Goal: Task Accomplishment & Management: Complete application form

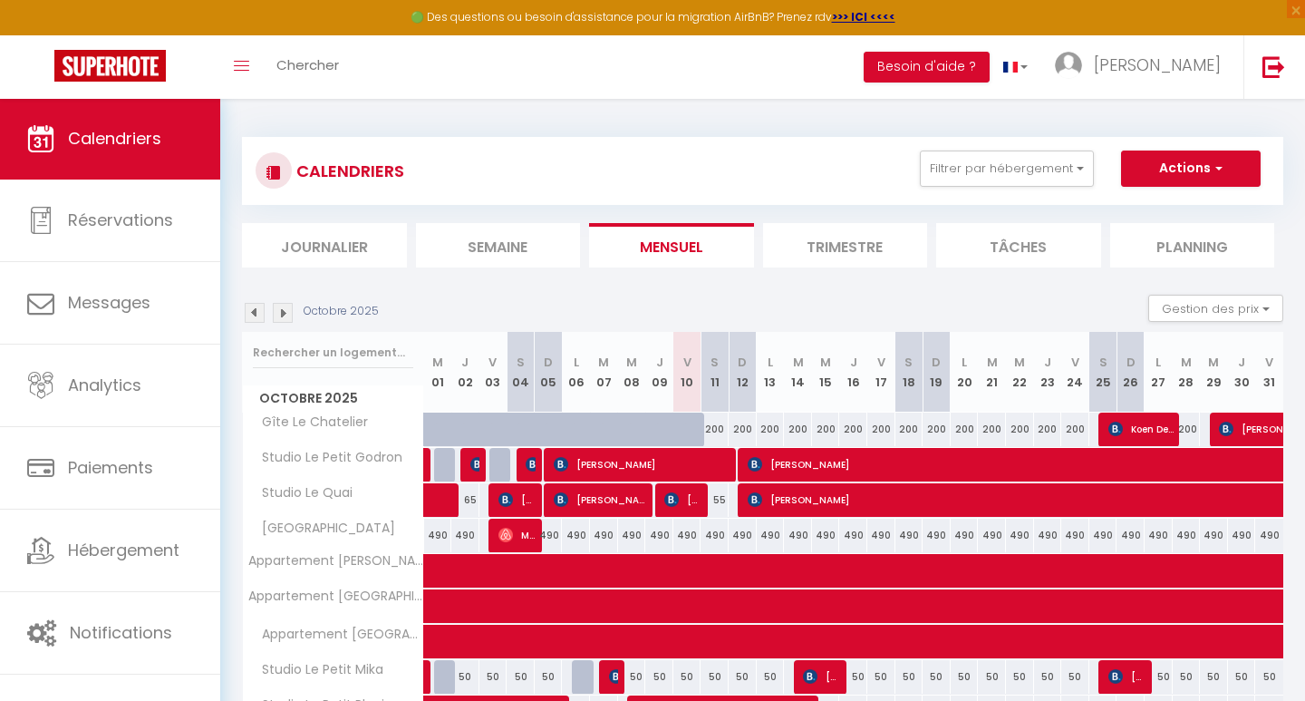
click at [1147, 171] on button "Actions" at bounding box center [1191, 168] width 140 height 36
click at [1147, 204] on link "Nouvelle réservation" at bounding box center [1172, 210] width 158 height 27
select select
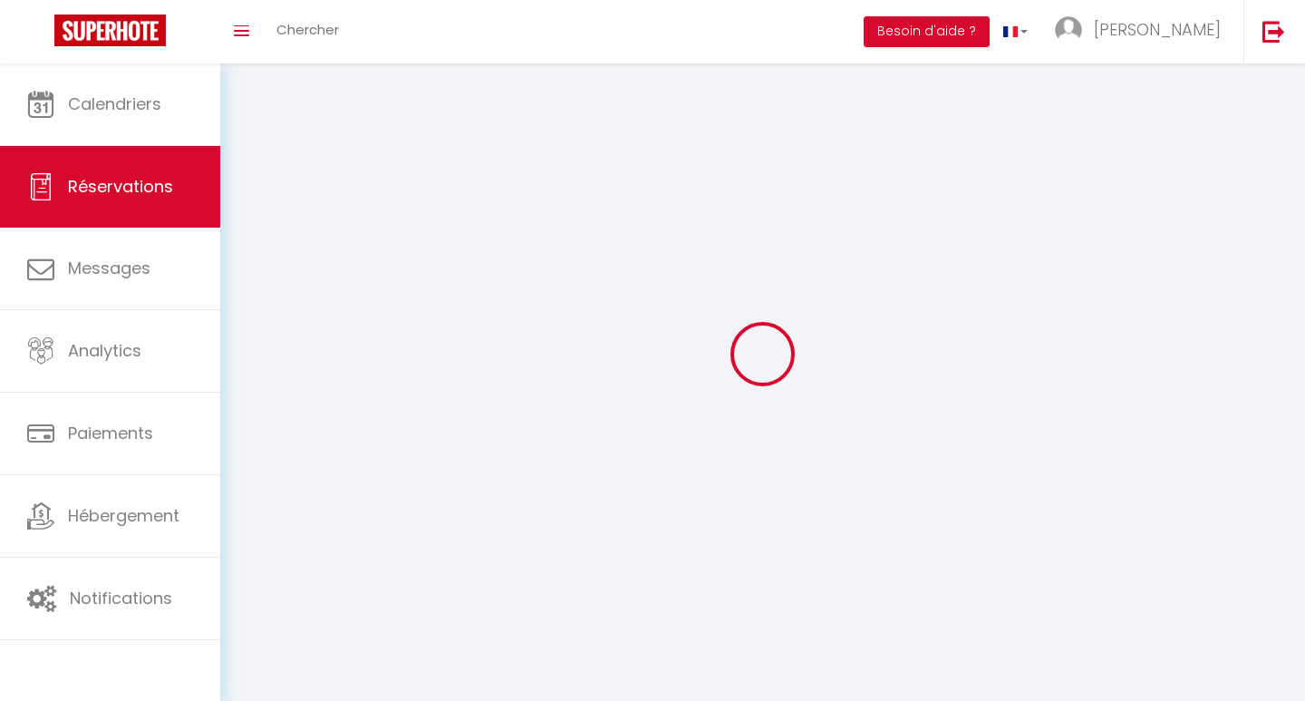
select select
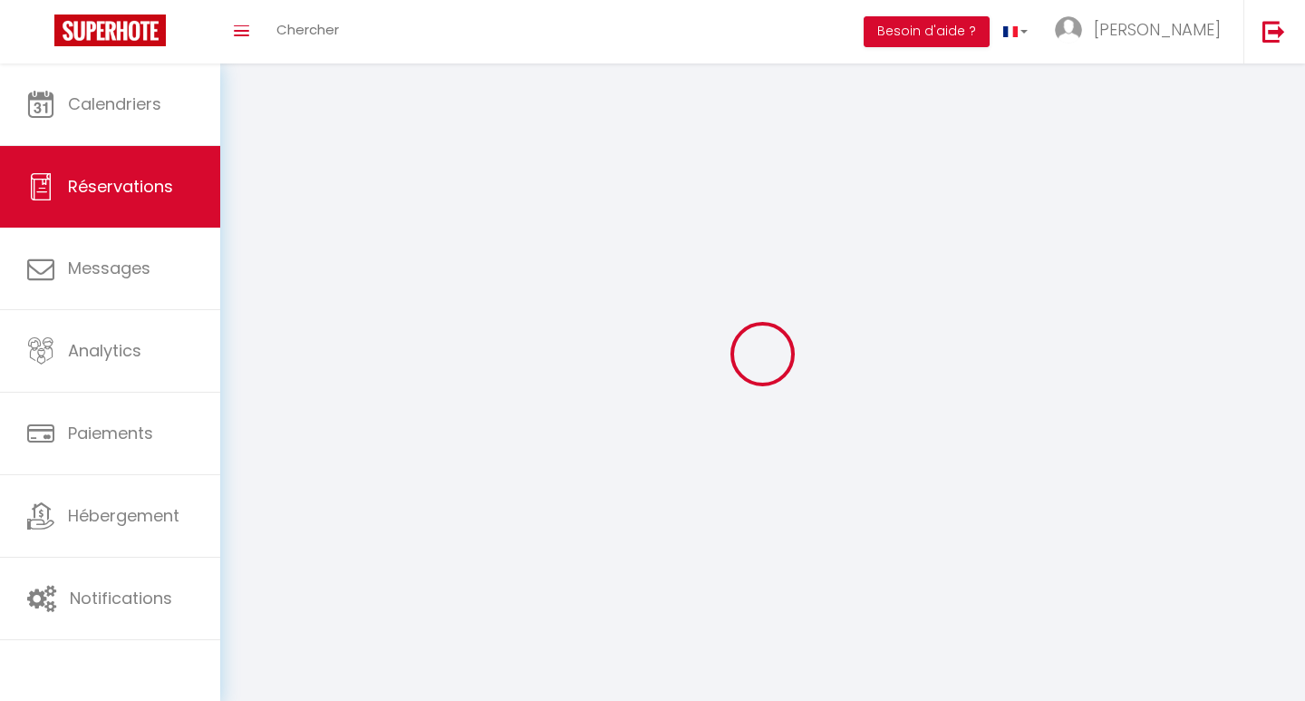
select select
checkbox input "false"
select select
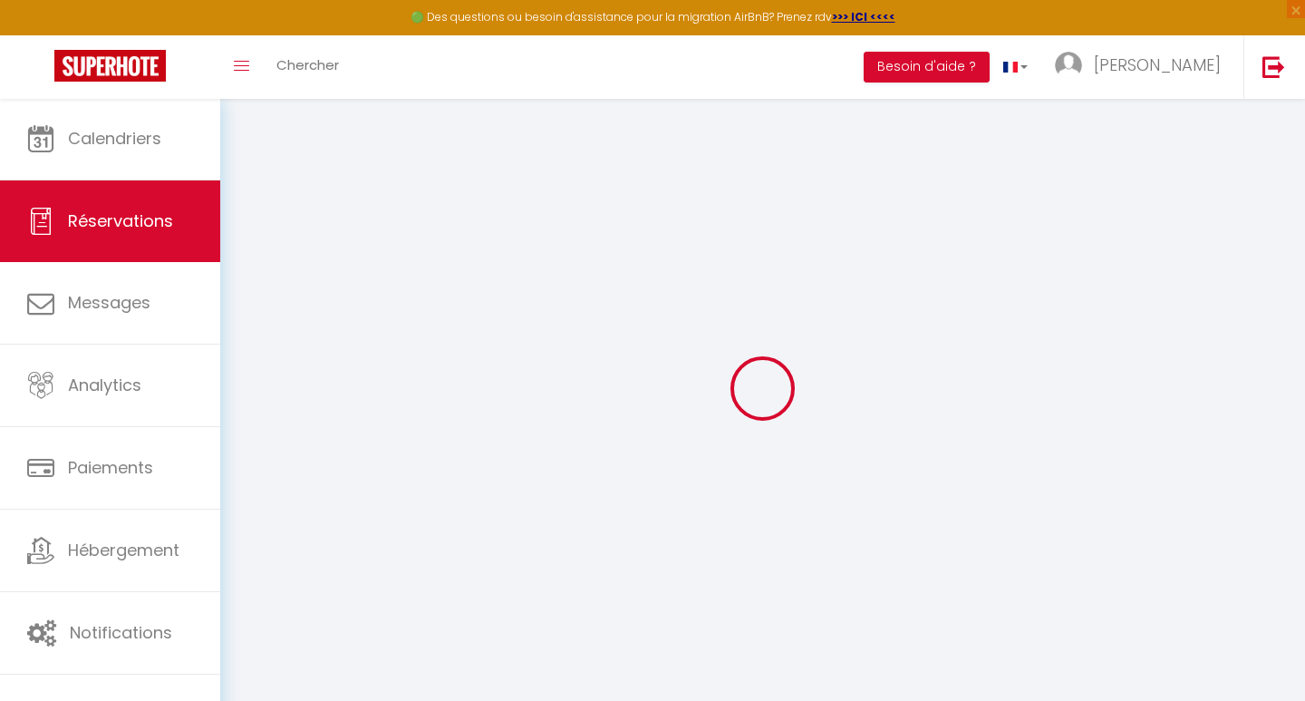
select select
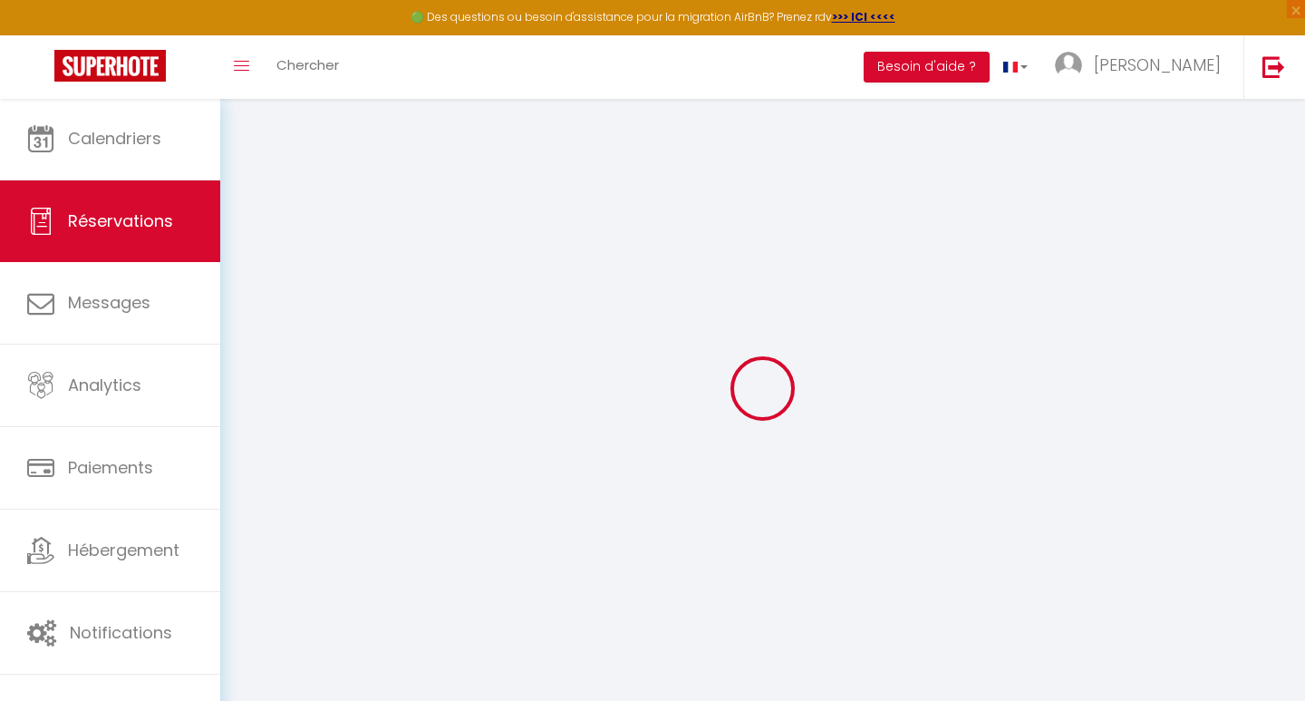
select select
checkbox input "false"
select select
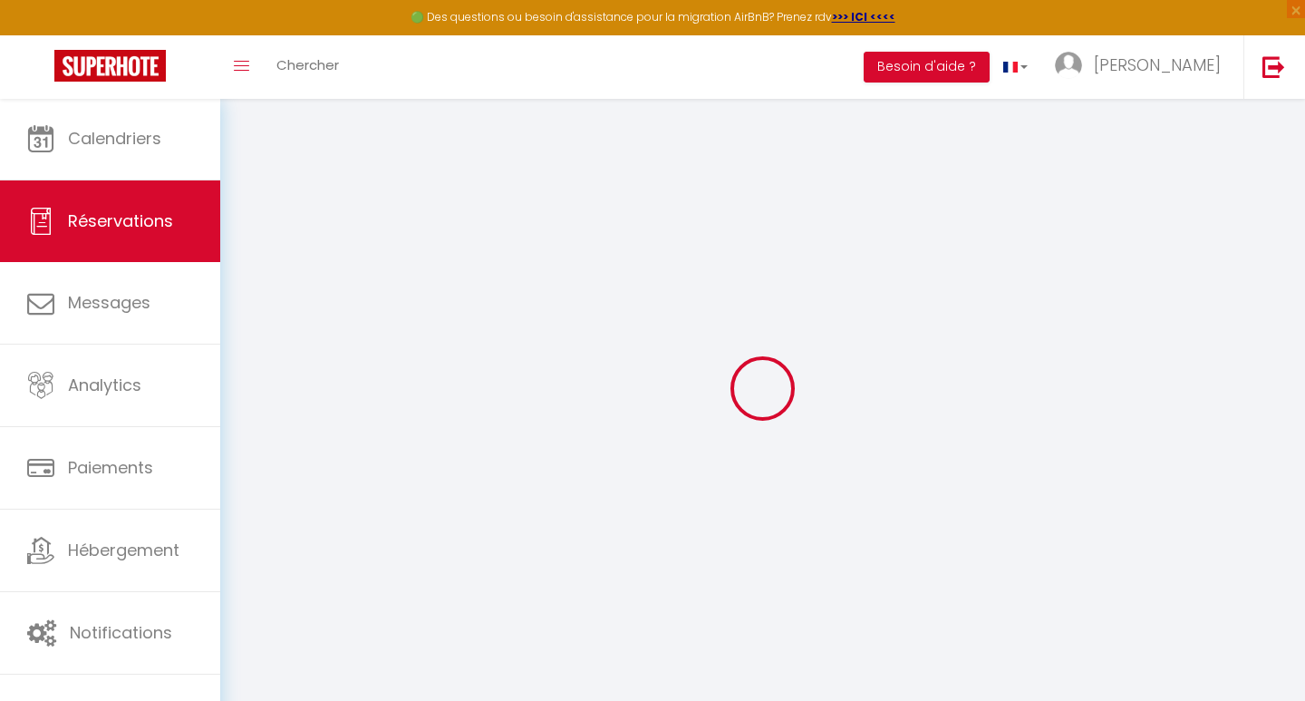
select select
checkbox input "false"
select select
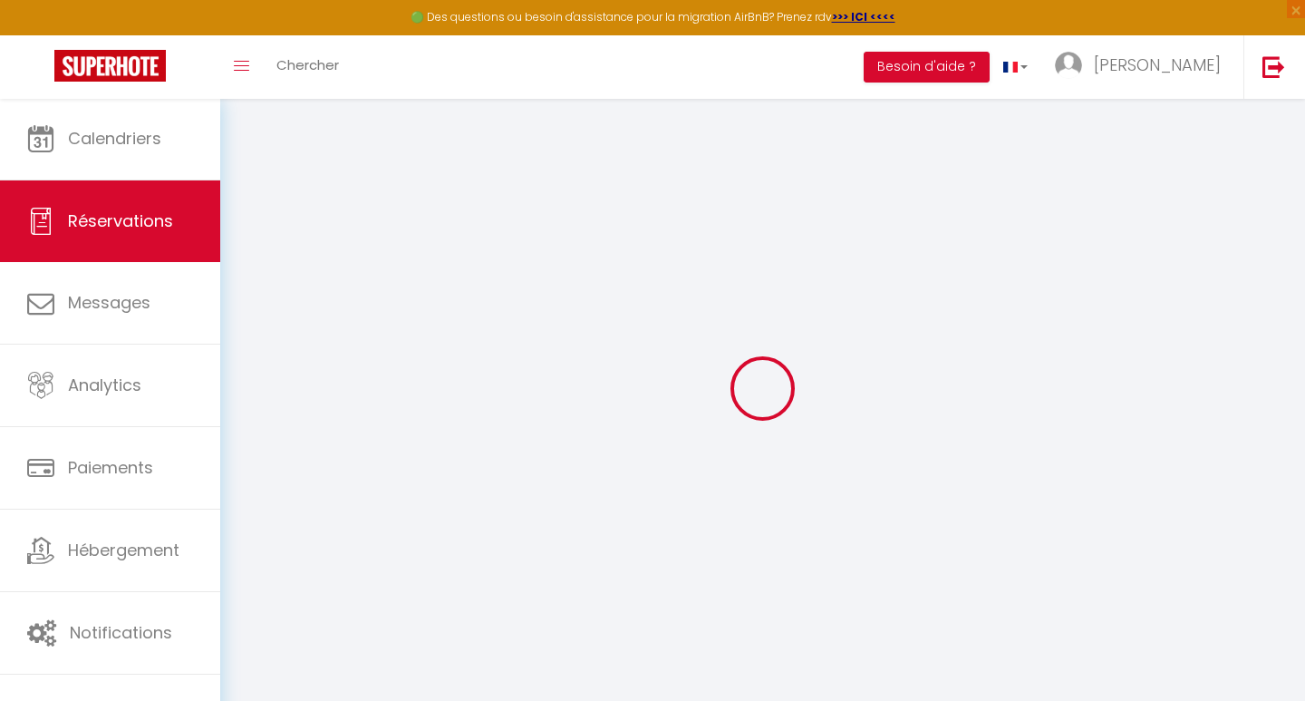
select select
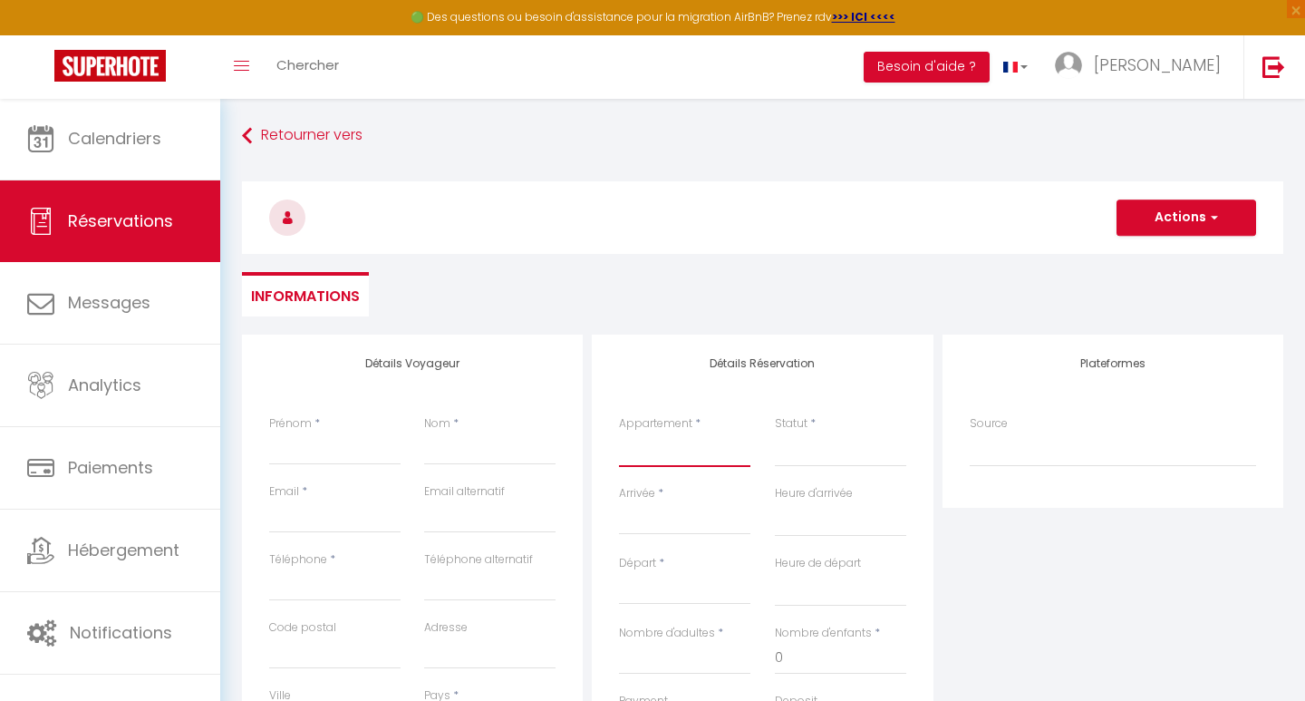
select select "56911"
select select
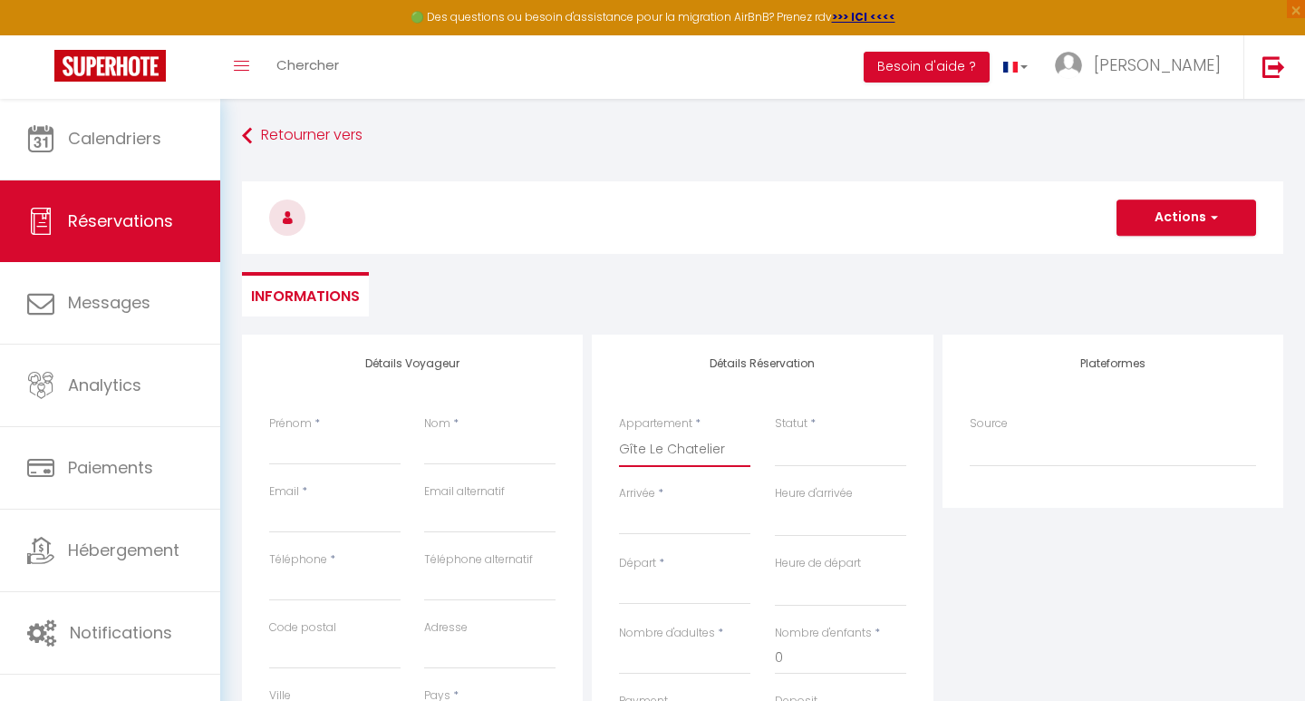
select select
checkbox input "false"
select select
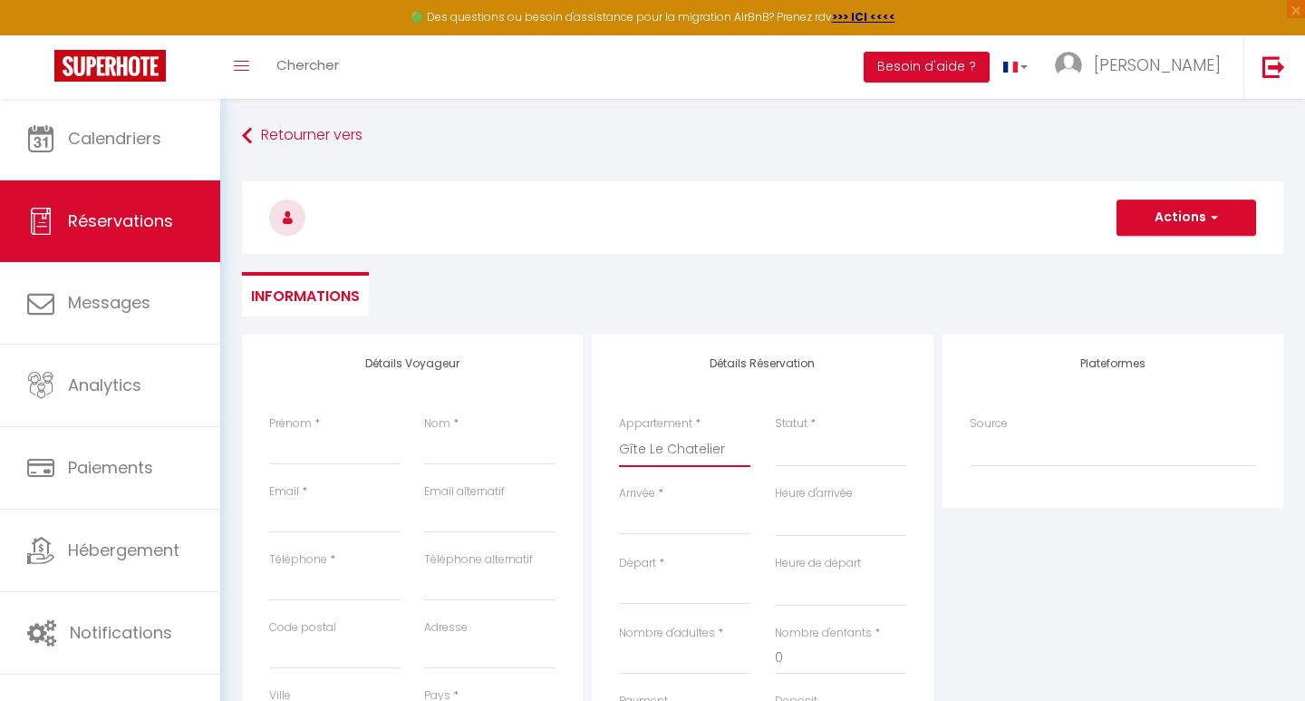
select select
checkbox input "false"
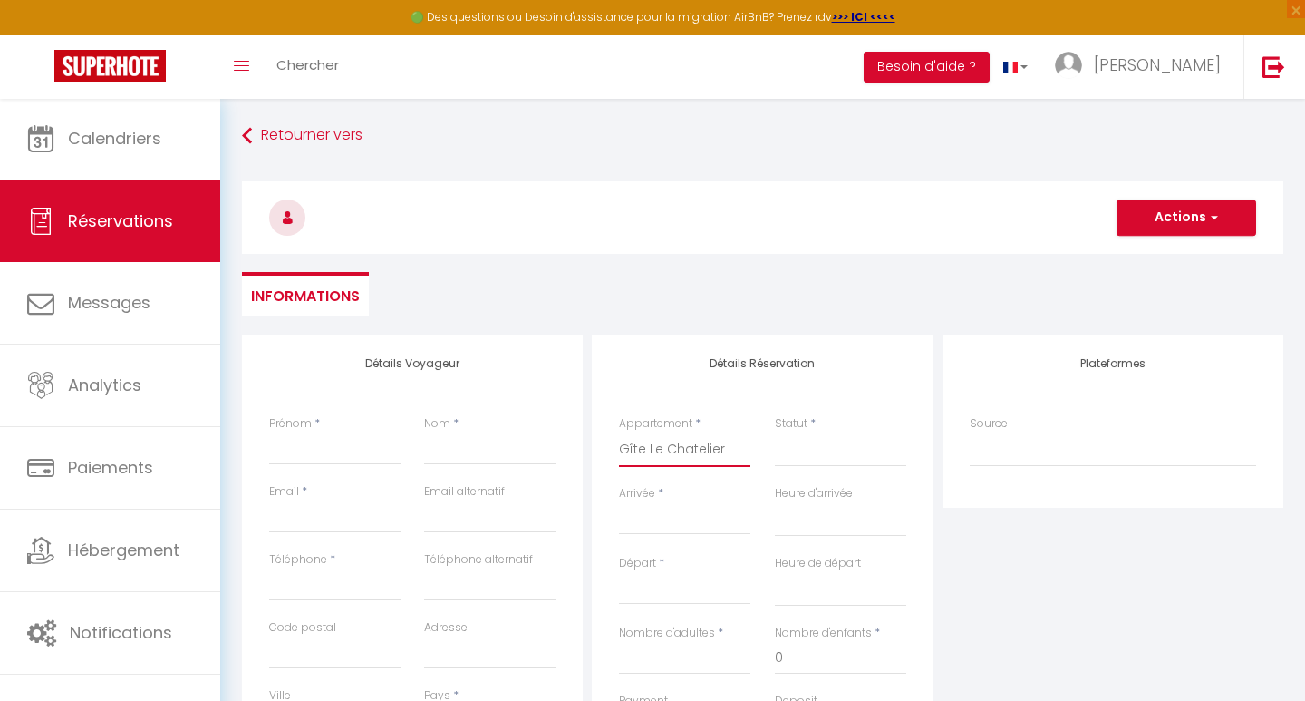
click at [355, 447] on input "Prénom" at bounding box center [334, 448] width 131 height 33
click at [295, 452] on input "Prénom" at bounding box center [334, 448] width 131 height 33
type input "R"
select select
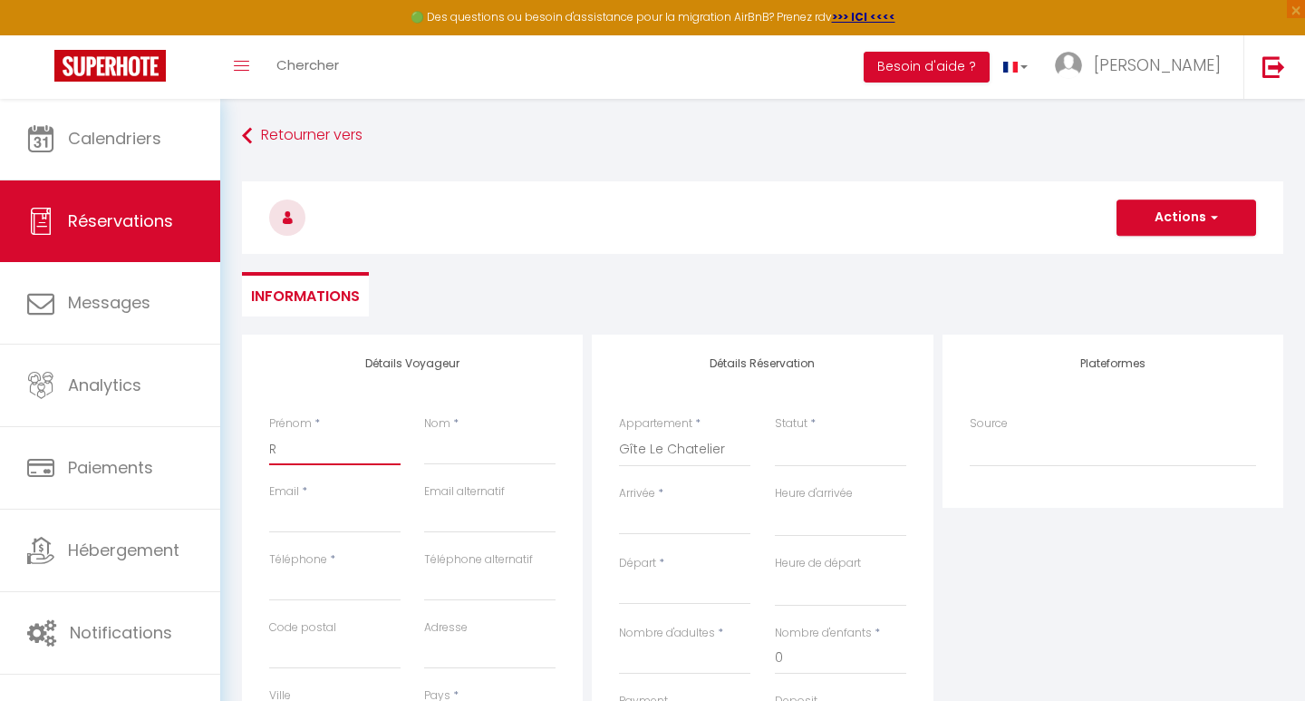
select select
checkbox input "false"
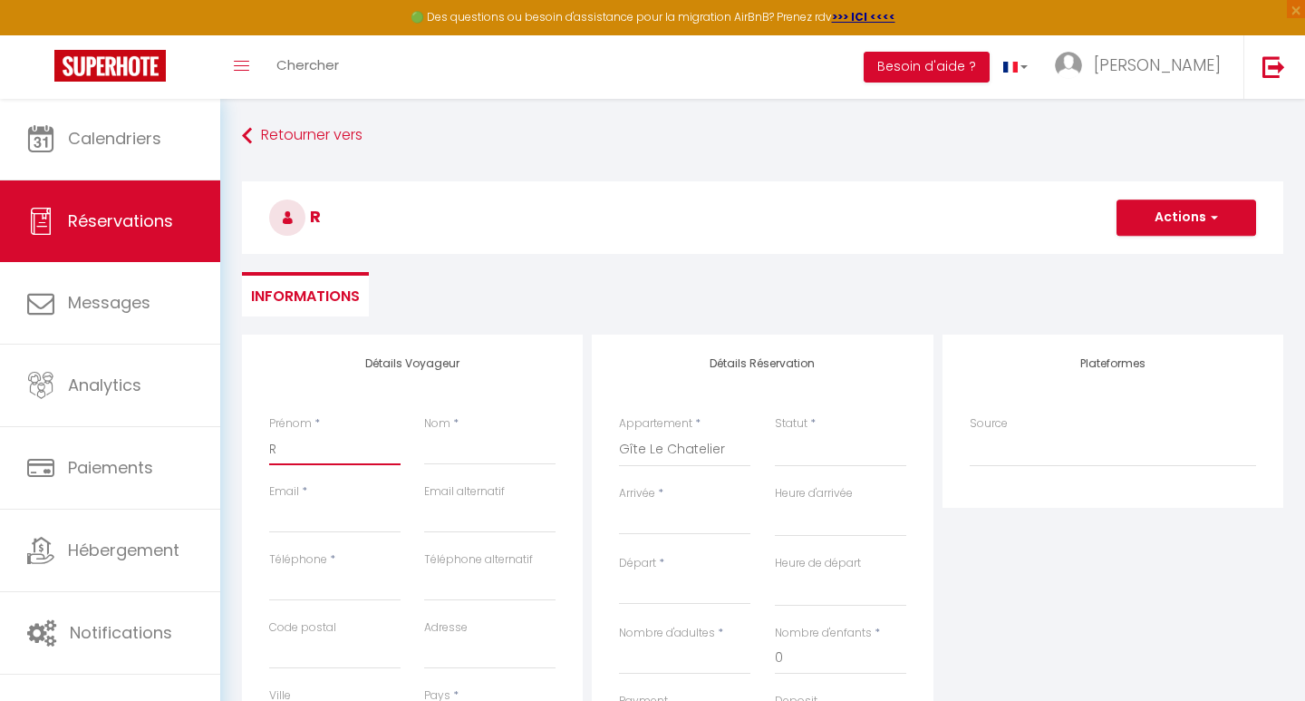
type input "Ré"
select select
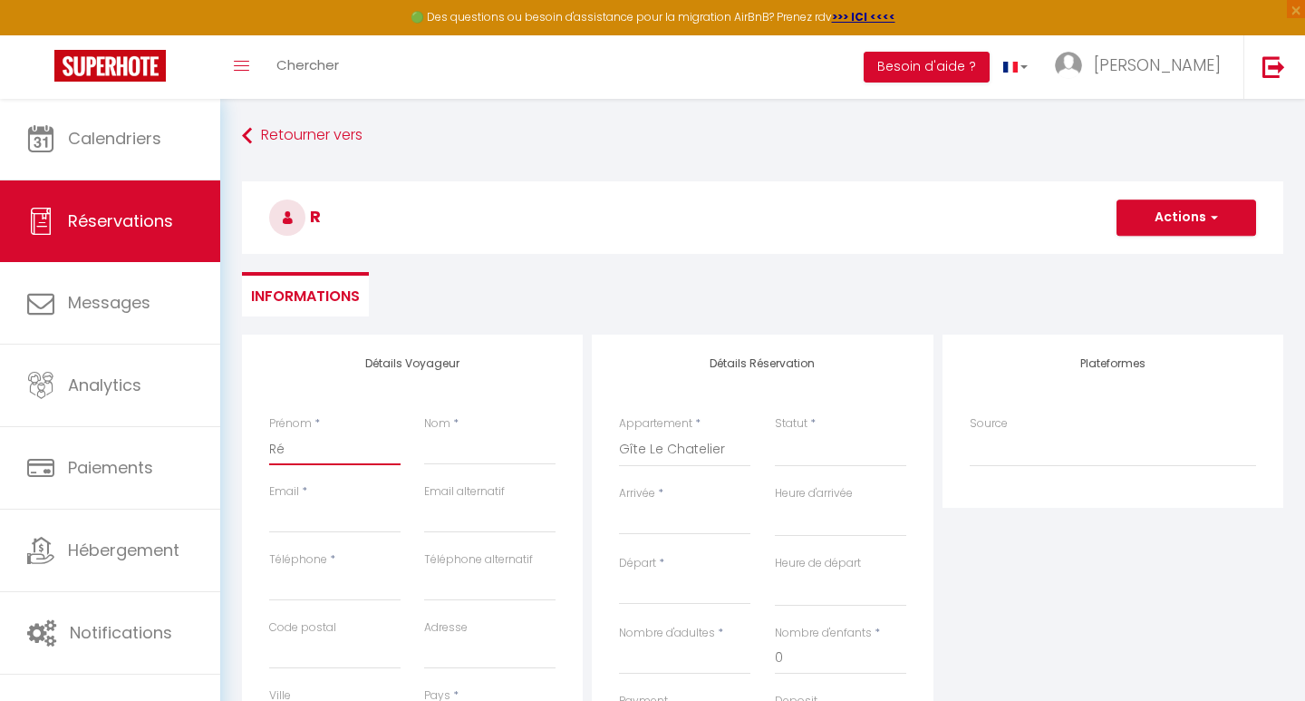
select select
checkbox input "false"
type input "Rég"
select select
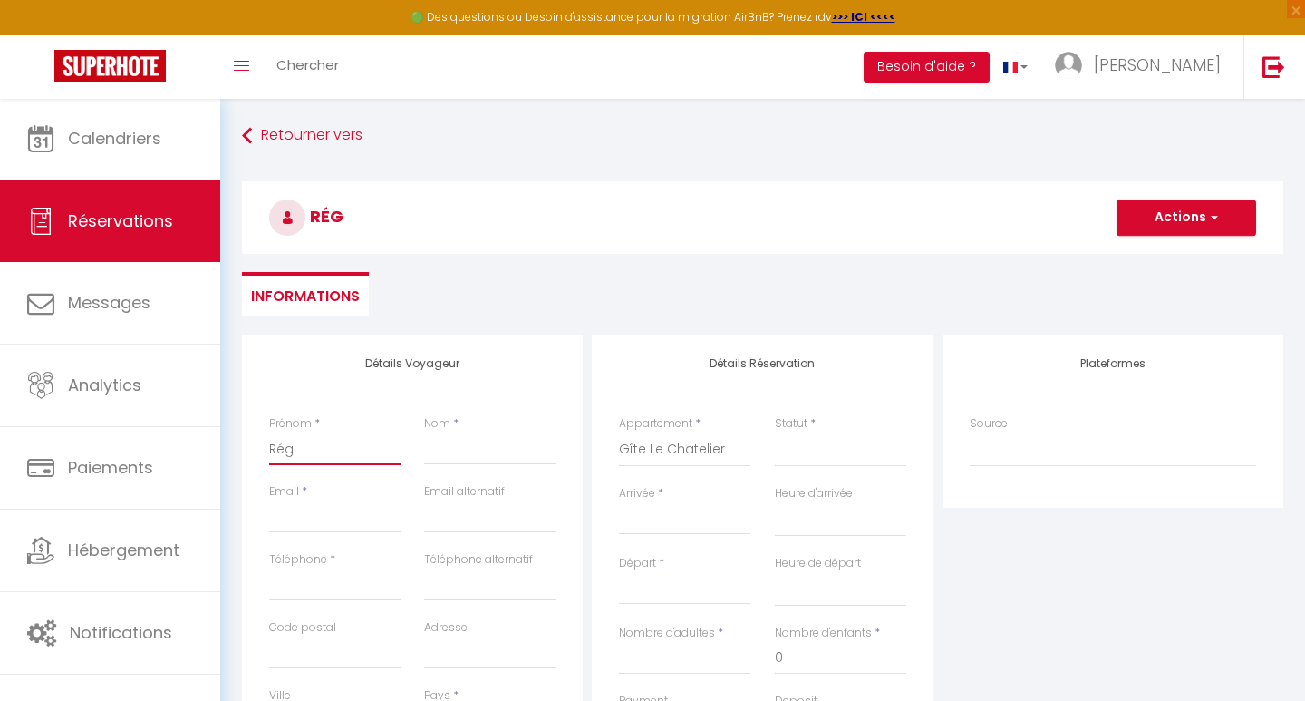
select select
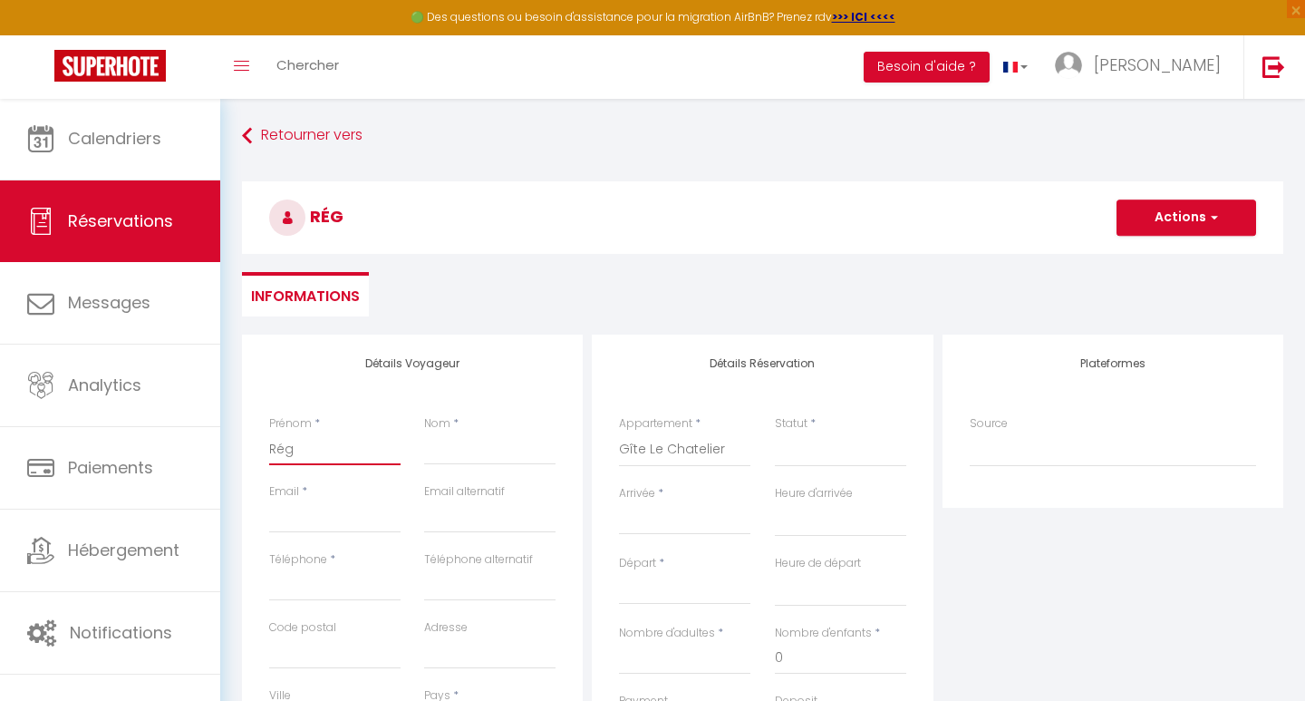
checkbox input "false"
type input "Régi"
select select
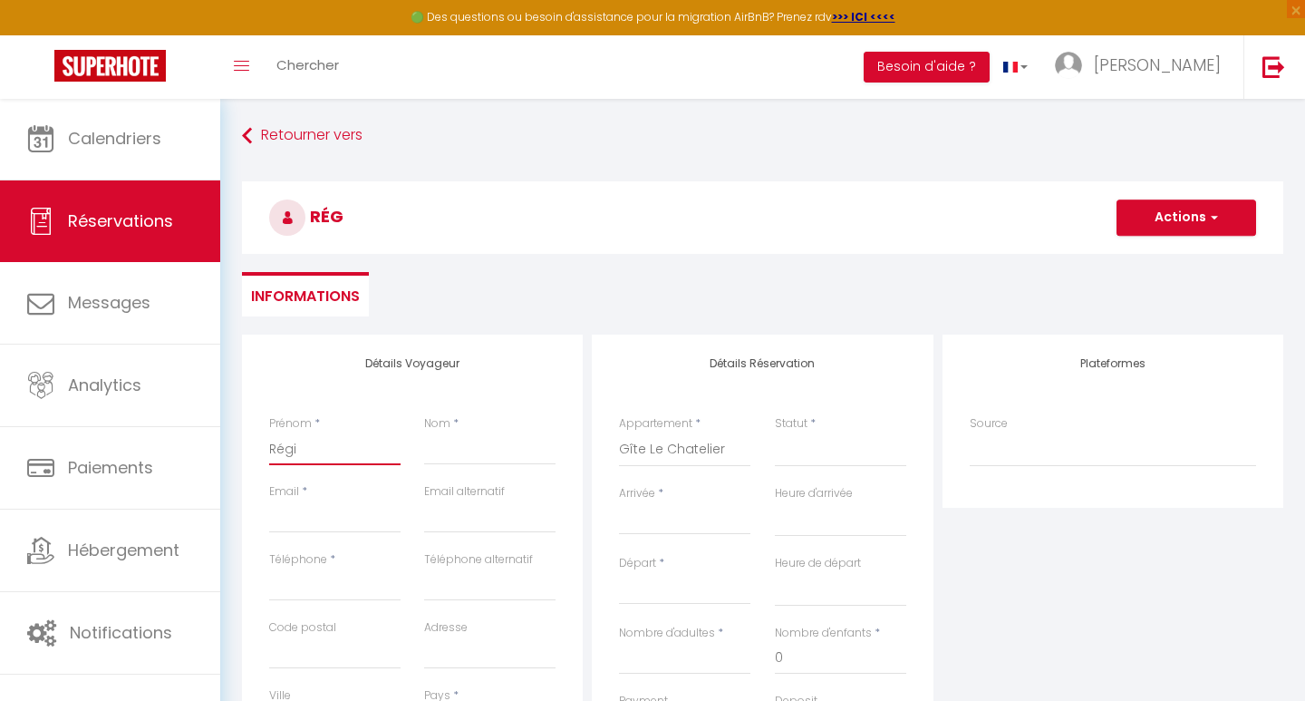
select select
checkbox input "false"
type input "Régio"
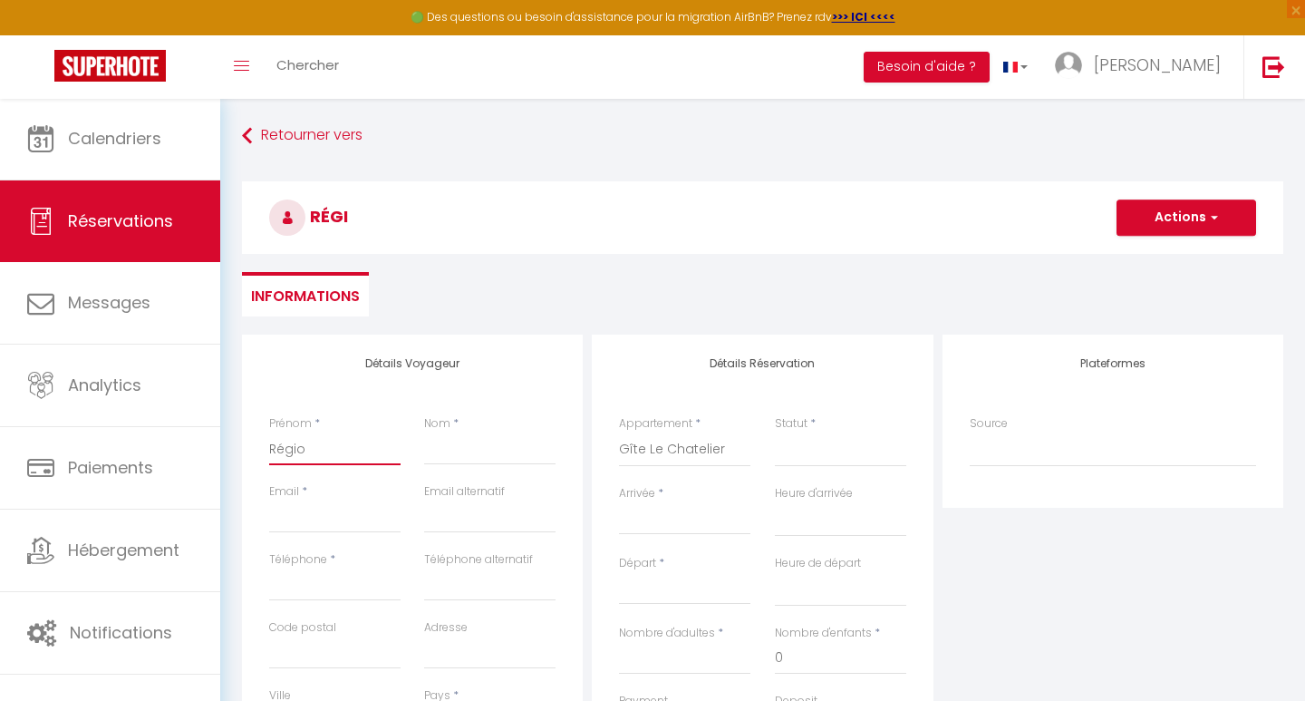
select select
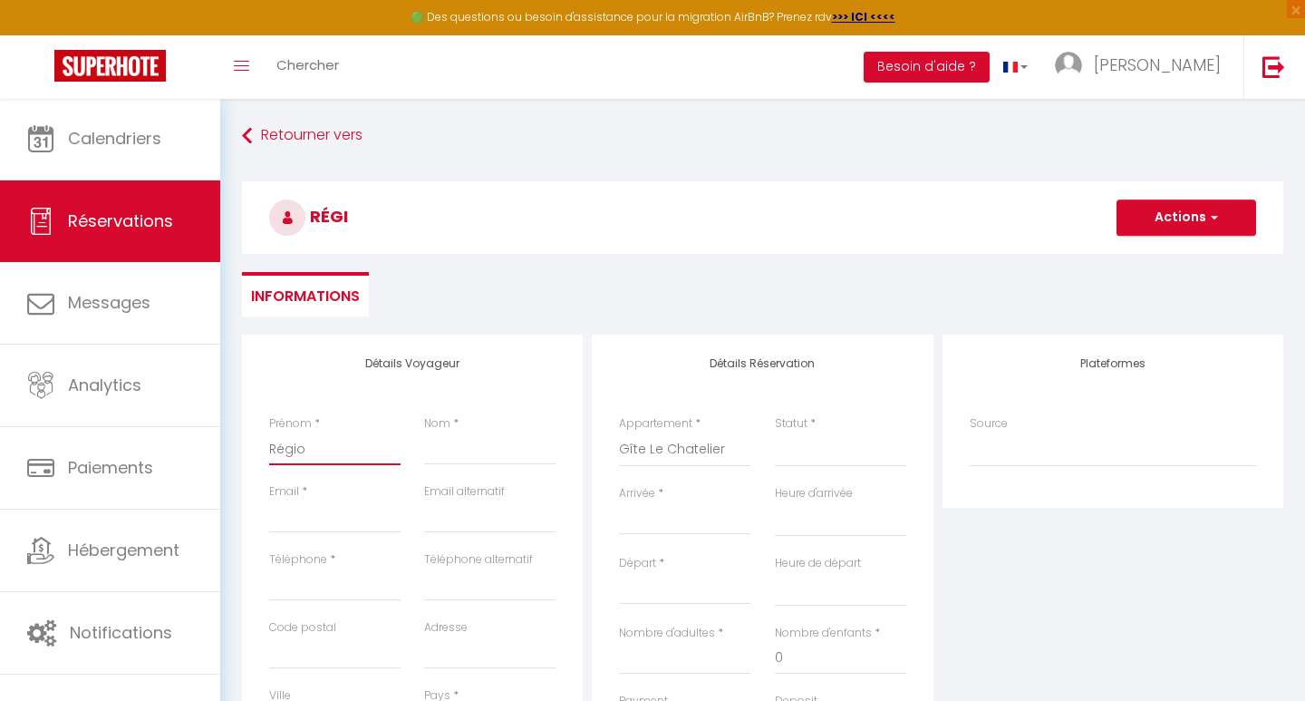
select select
checkbox input "false"
type input "Région"
select select
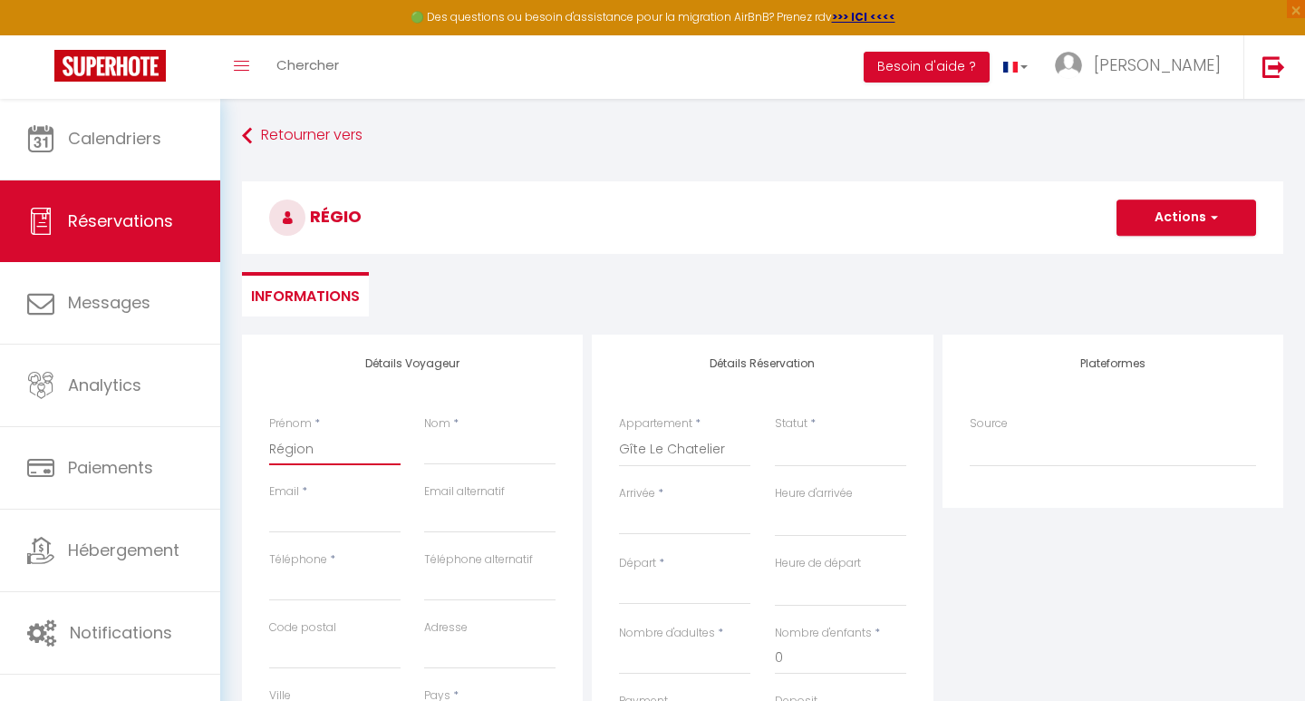
select select
checkbox input "false"
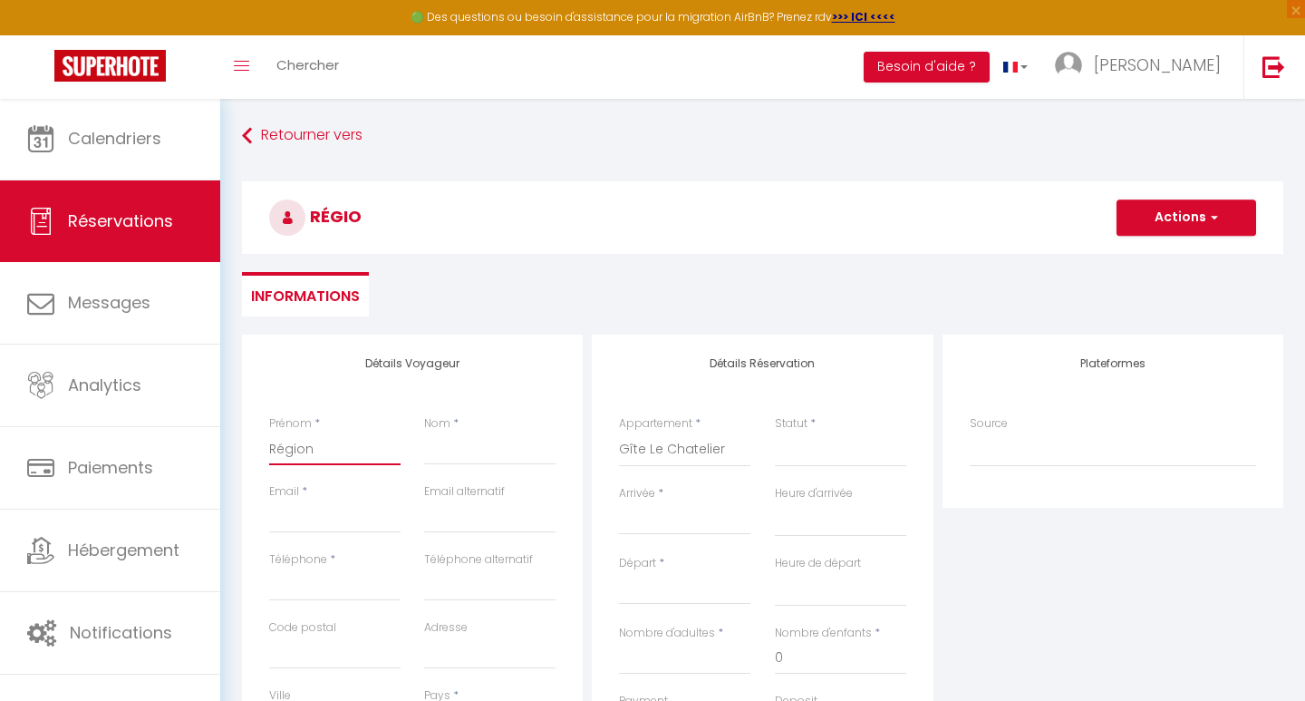
type input "Région"
select select
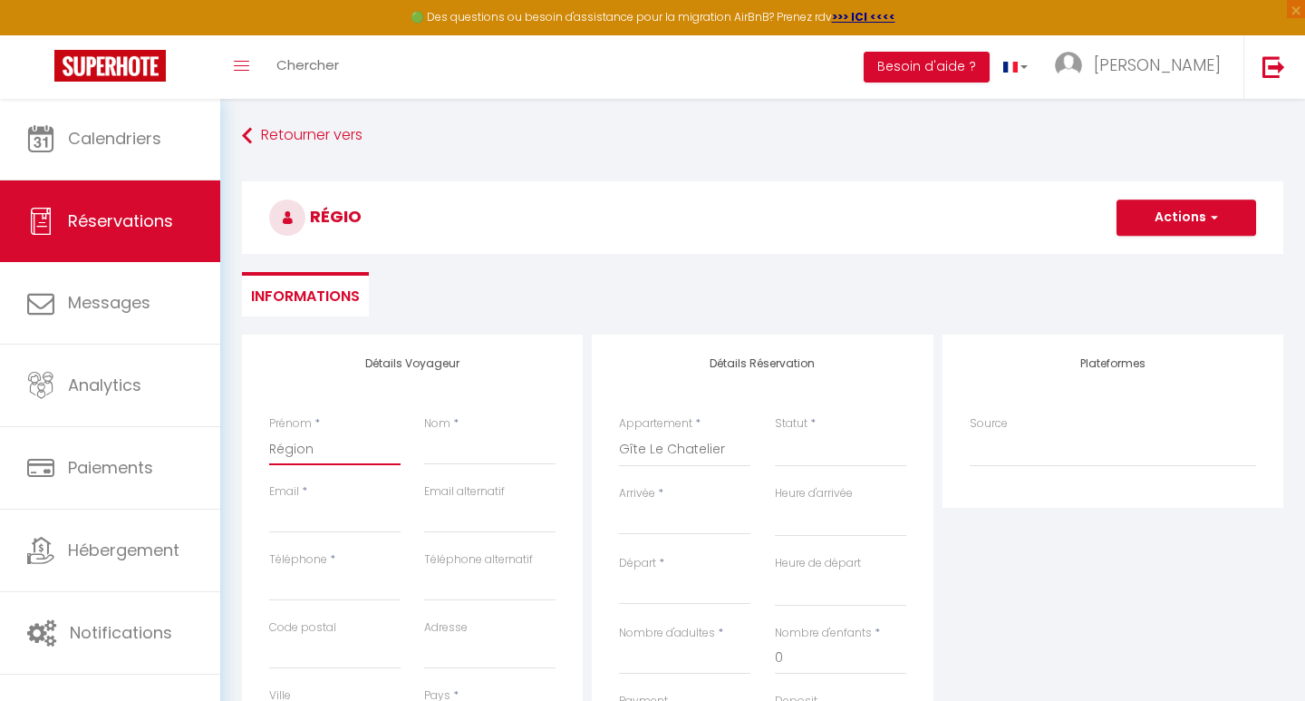
select select
checkbox input "false"
type input "Région"
select select
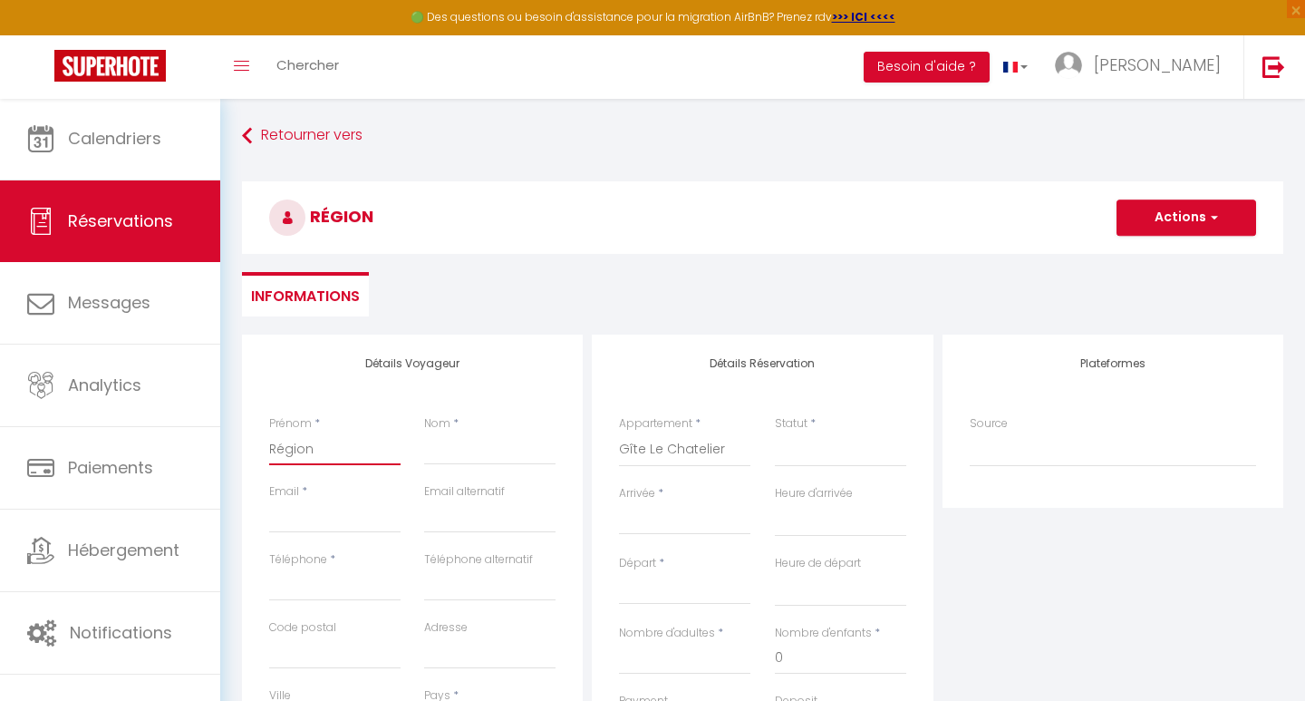
select select
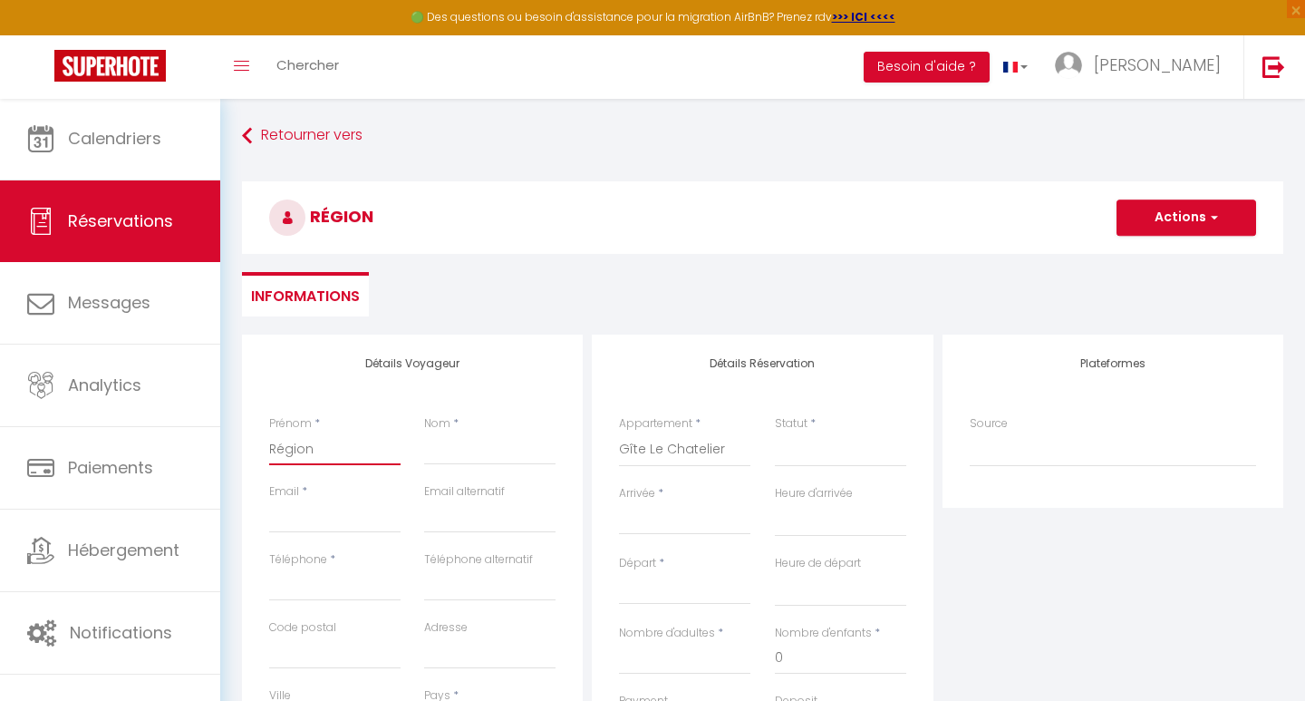
checkbox input "false"
type input "Région"
type input "g"
select select
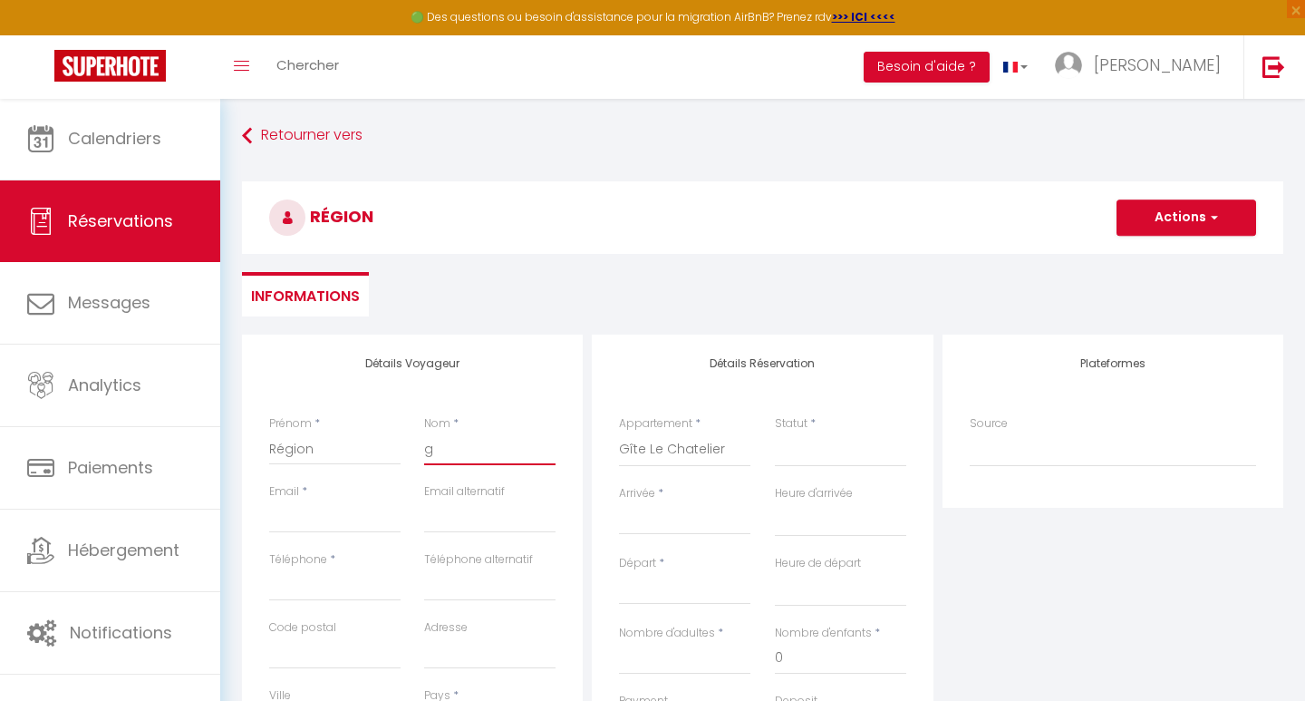
select select
checkbox input "false"
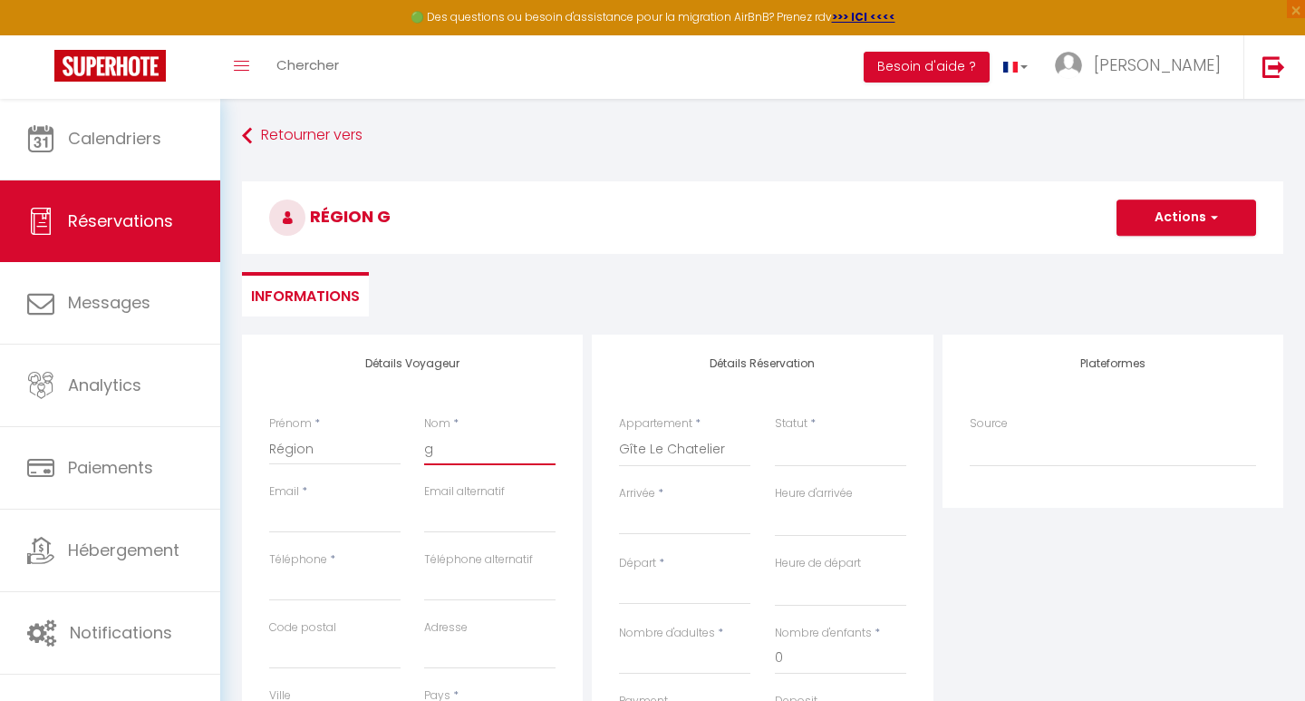
type input "gr"
select select
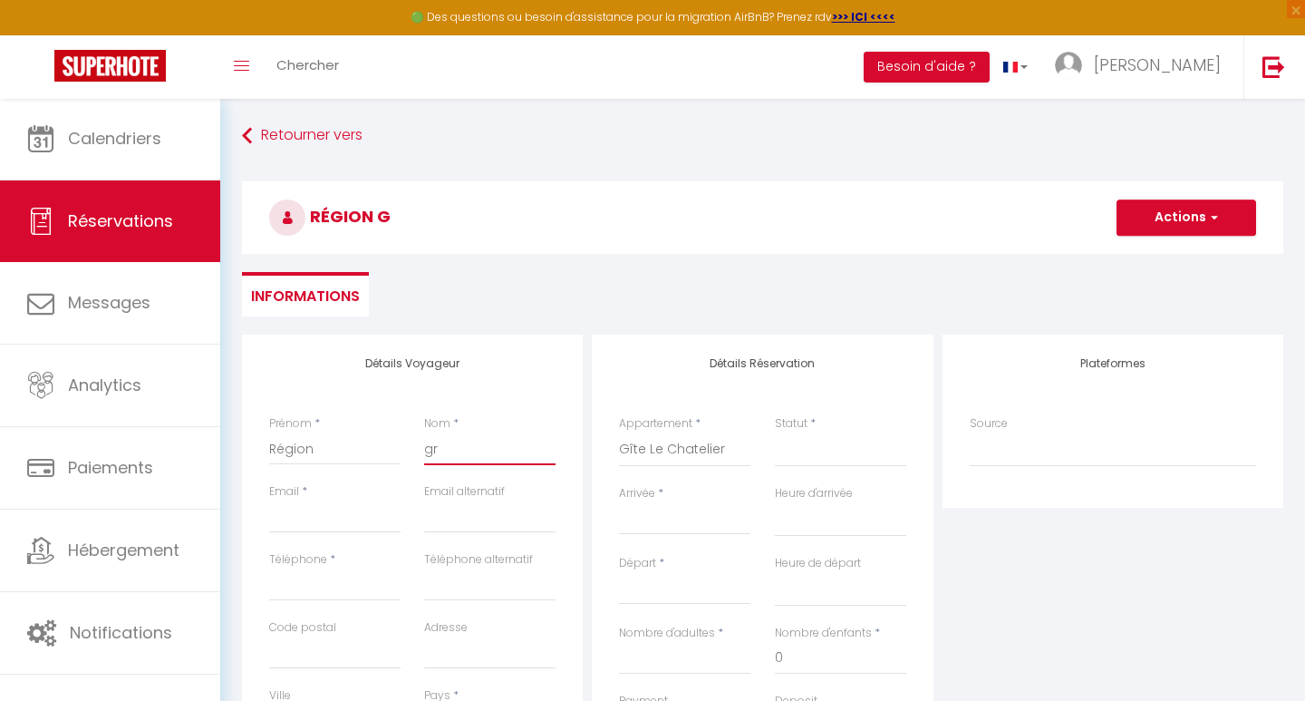
select select
checkbox input "false"
type input "gra"
select select
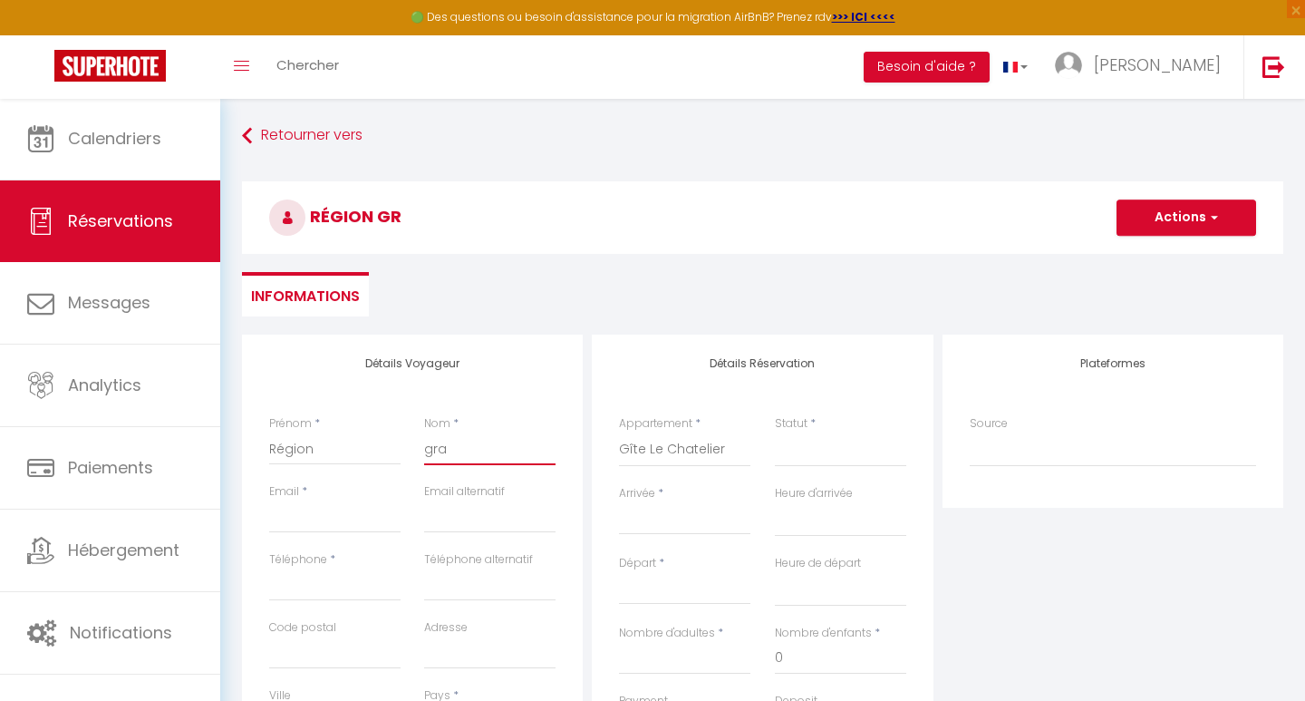
select select
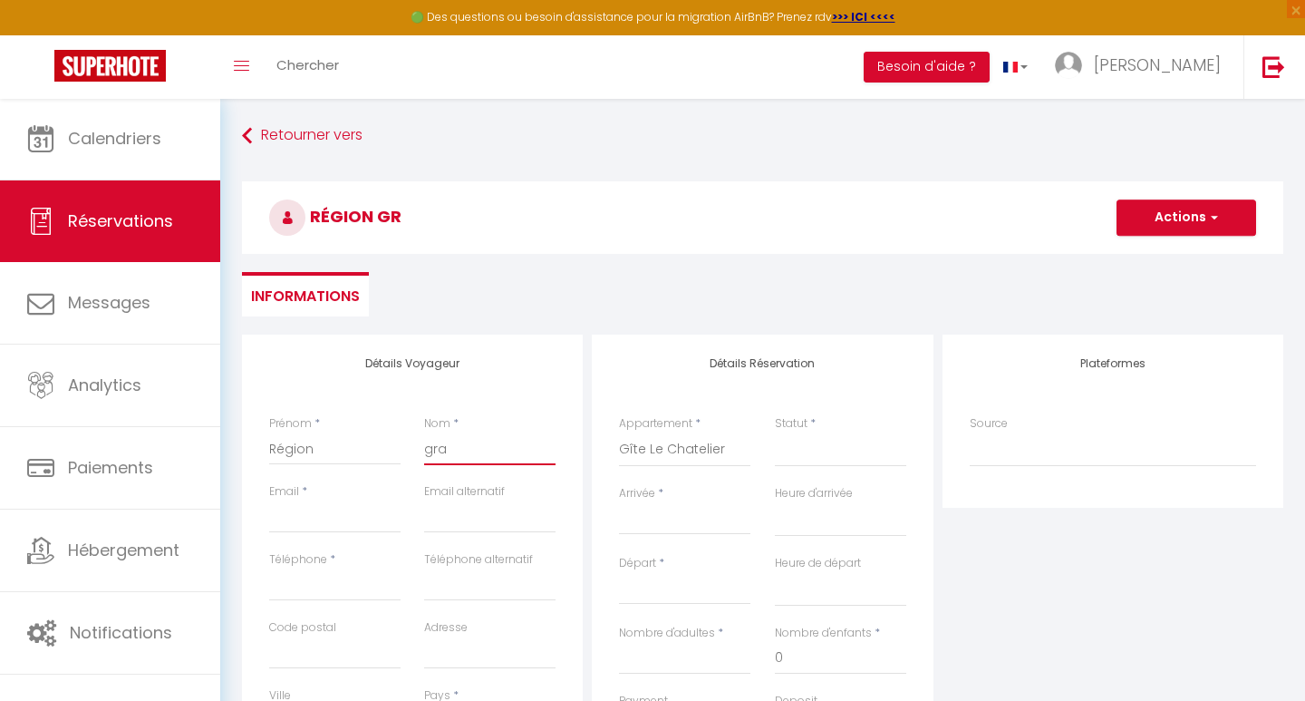
checkbox input "false"
type input "gran"
select select
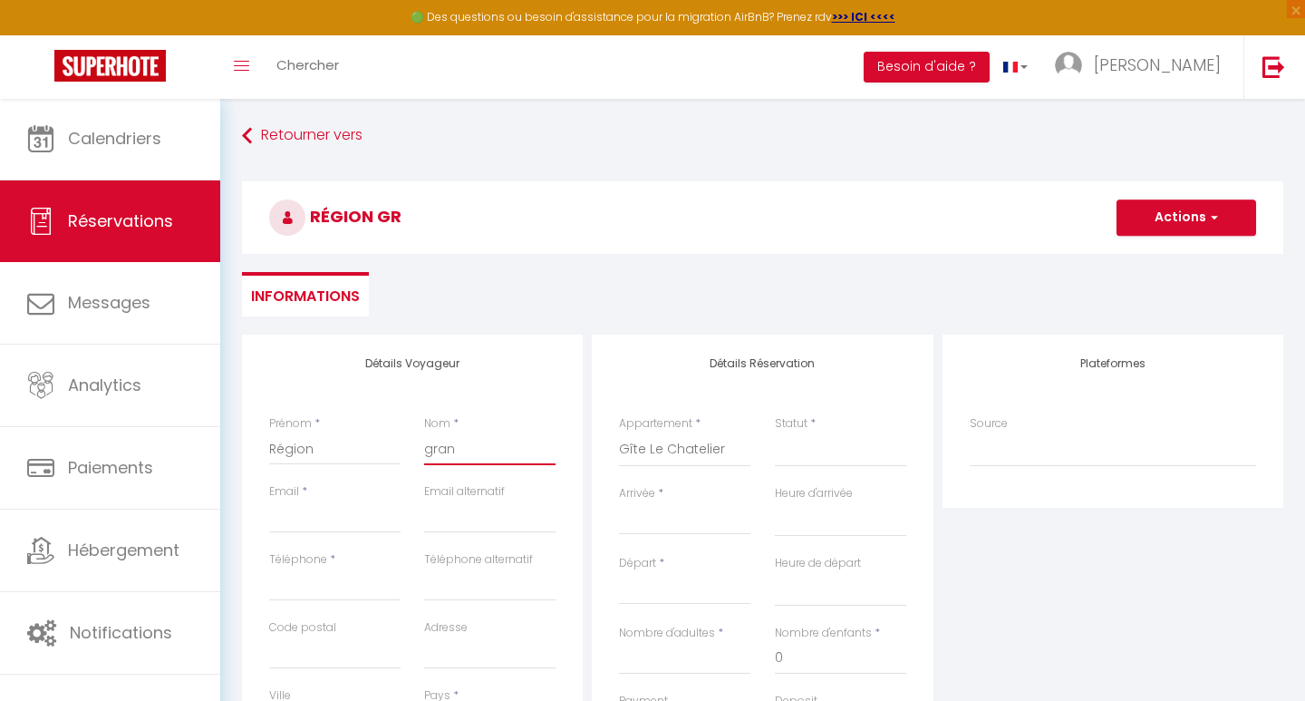
select select
checkbox input "false"
type input "gra"
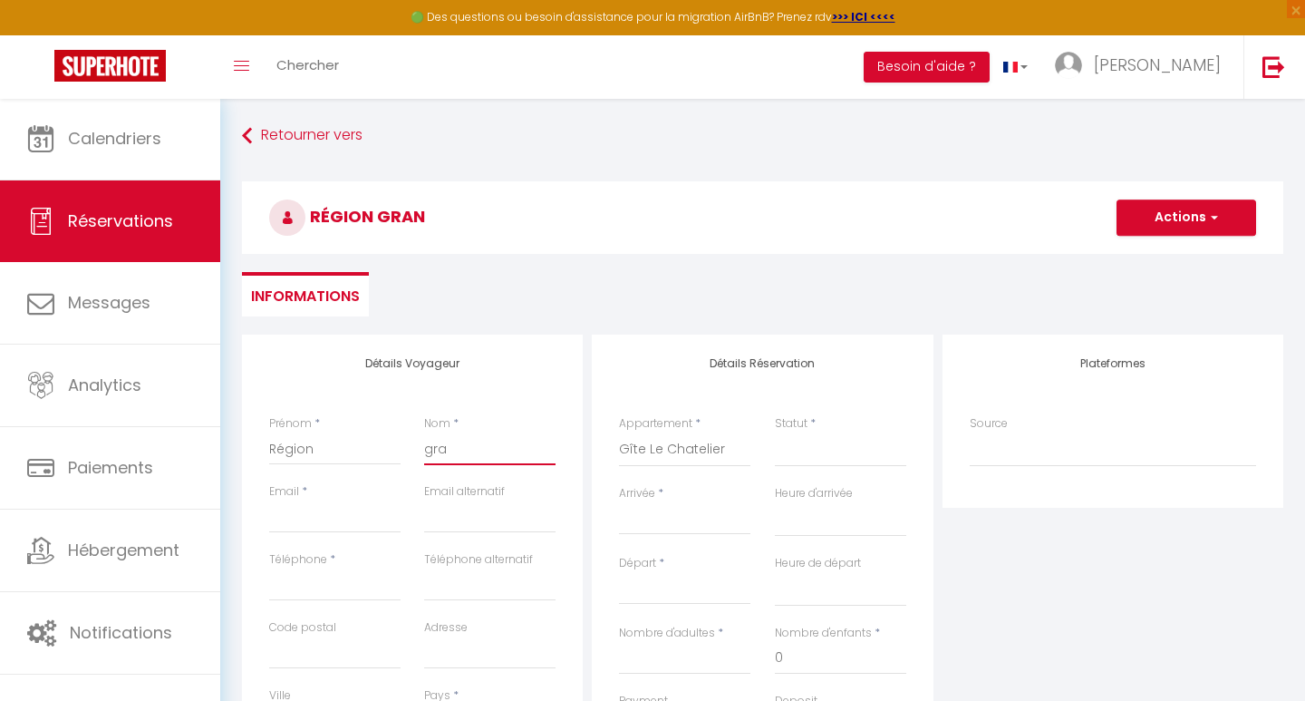
select select
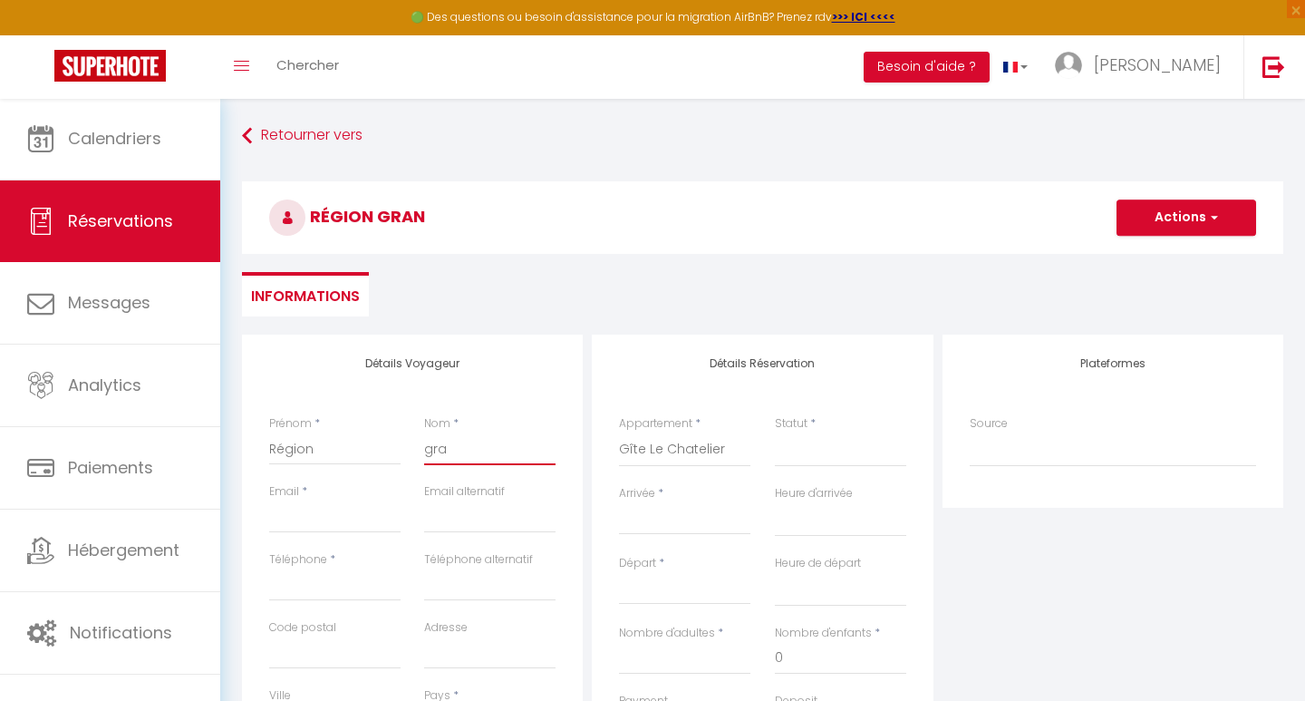
select select
checkbox input "false"
type input "gr"
select select
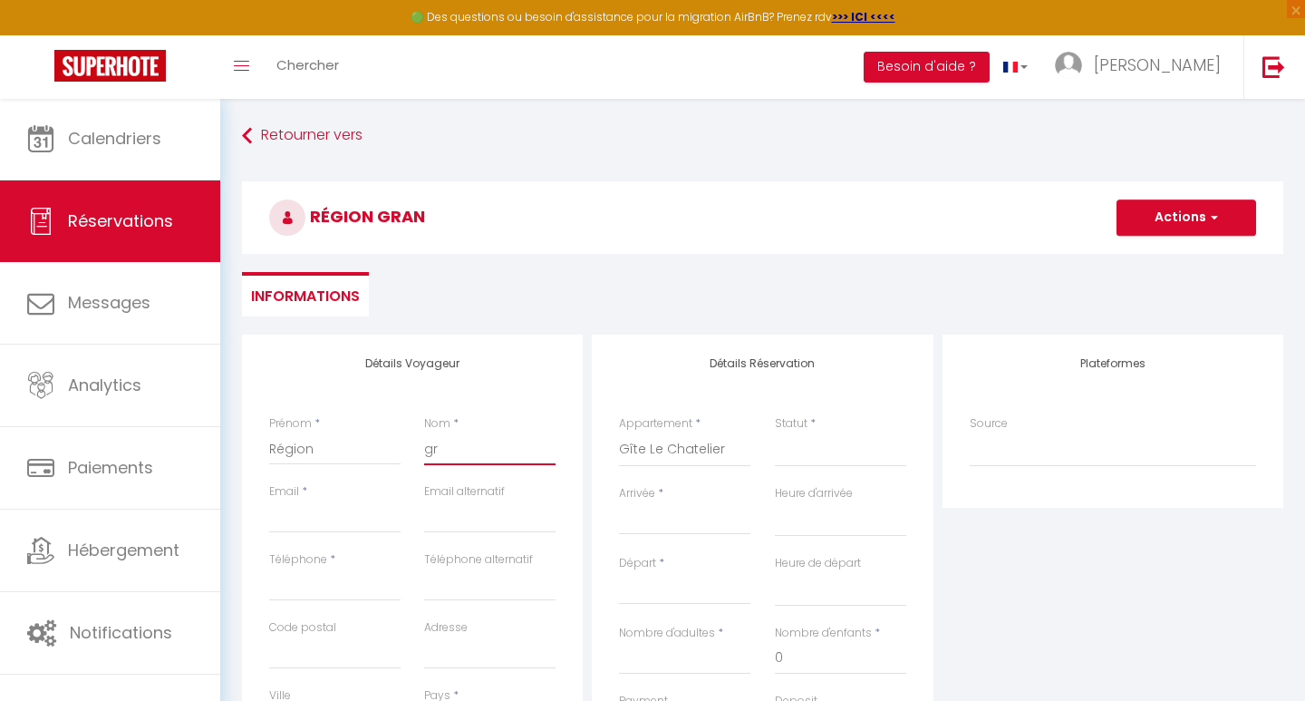
select select
checkbox input "false"
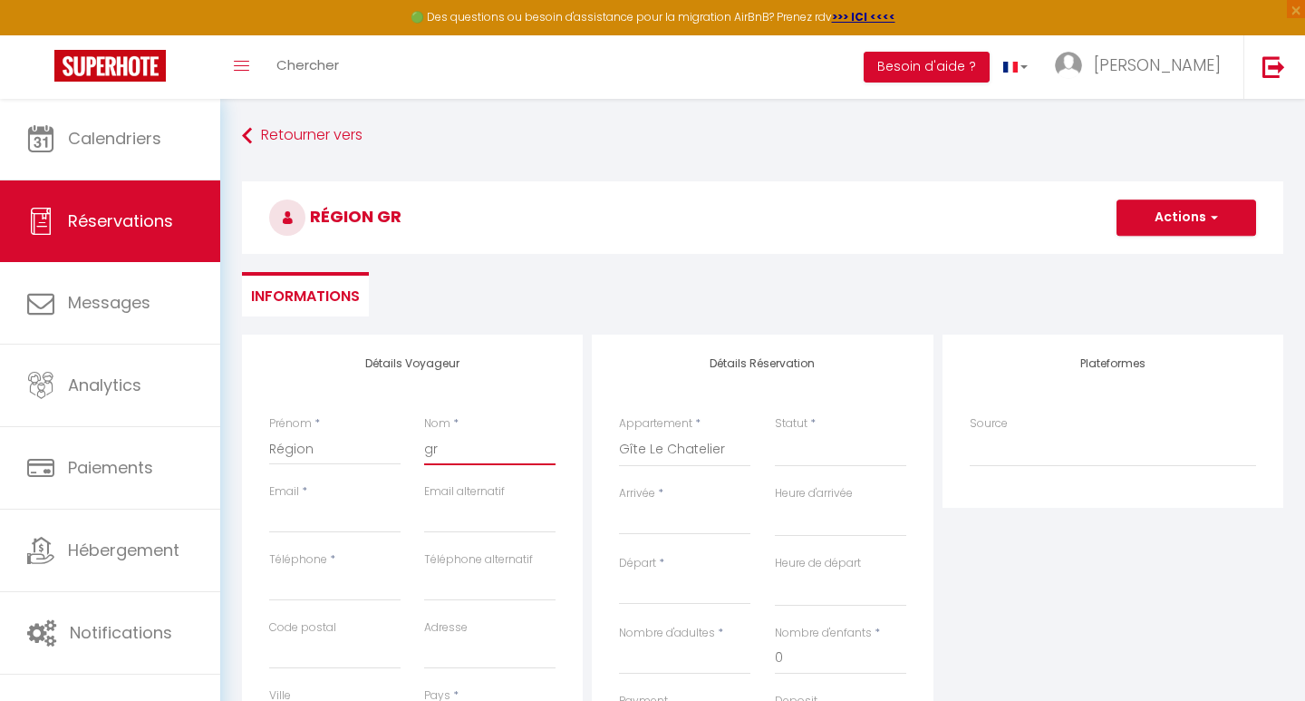
type input "g"
select select
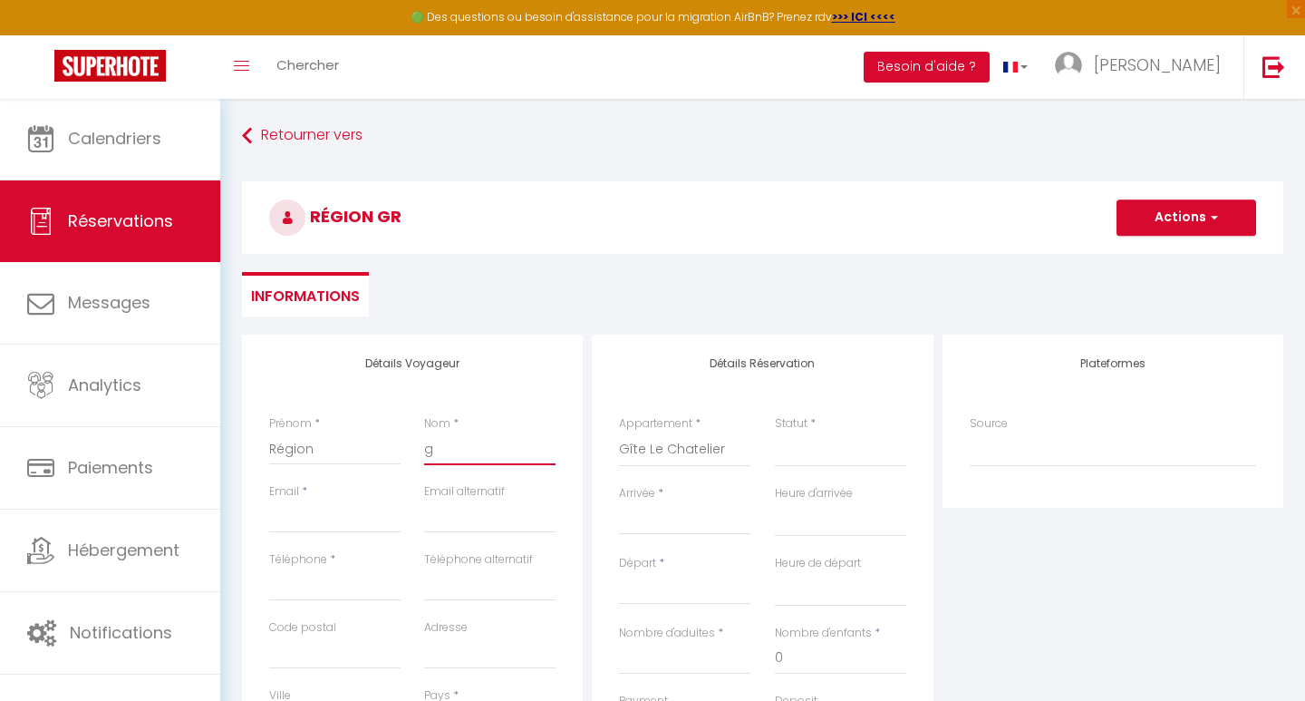
select select
checkbox input "false"
select select
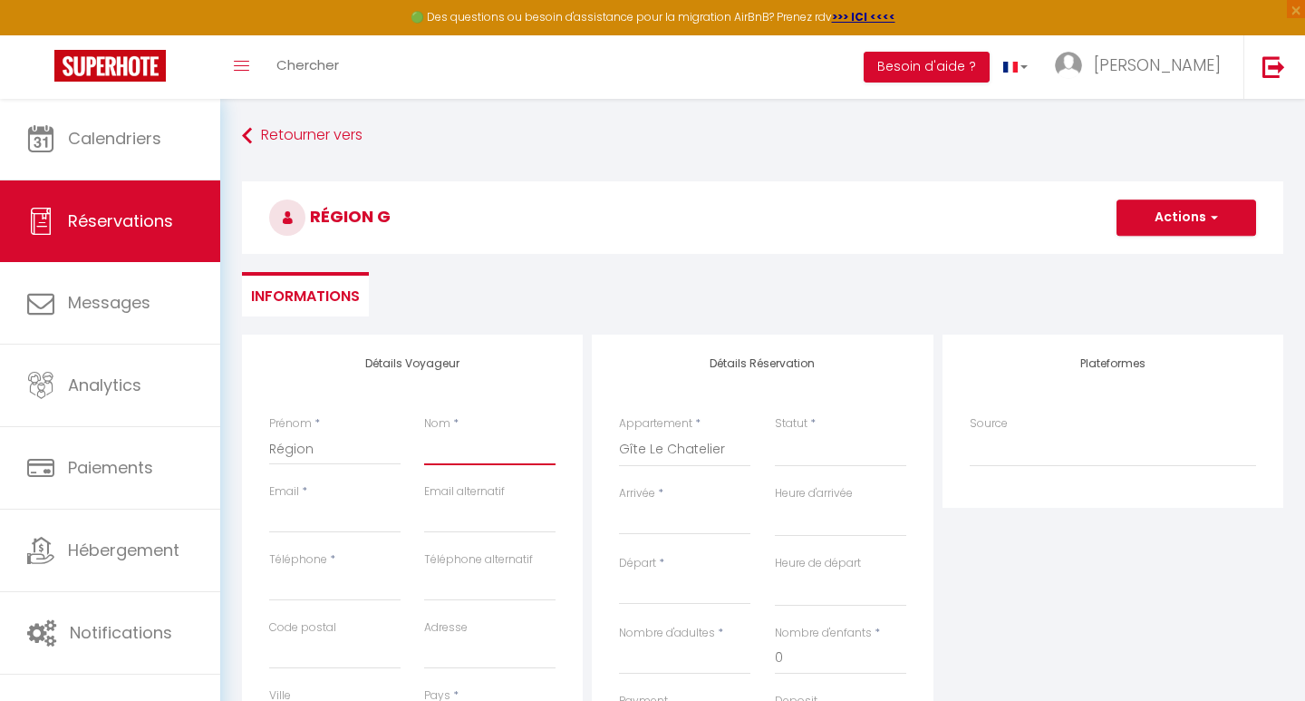
select select
checkbox input "false"
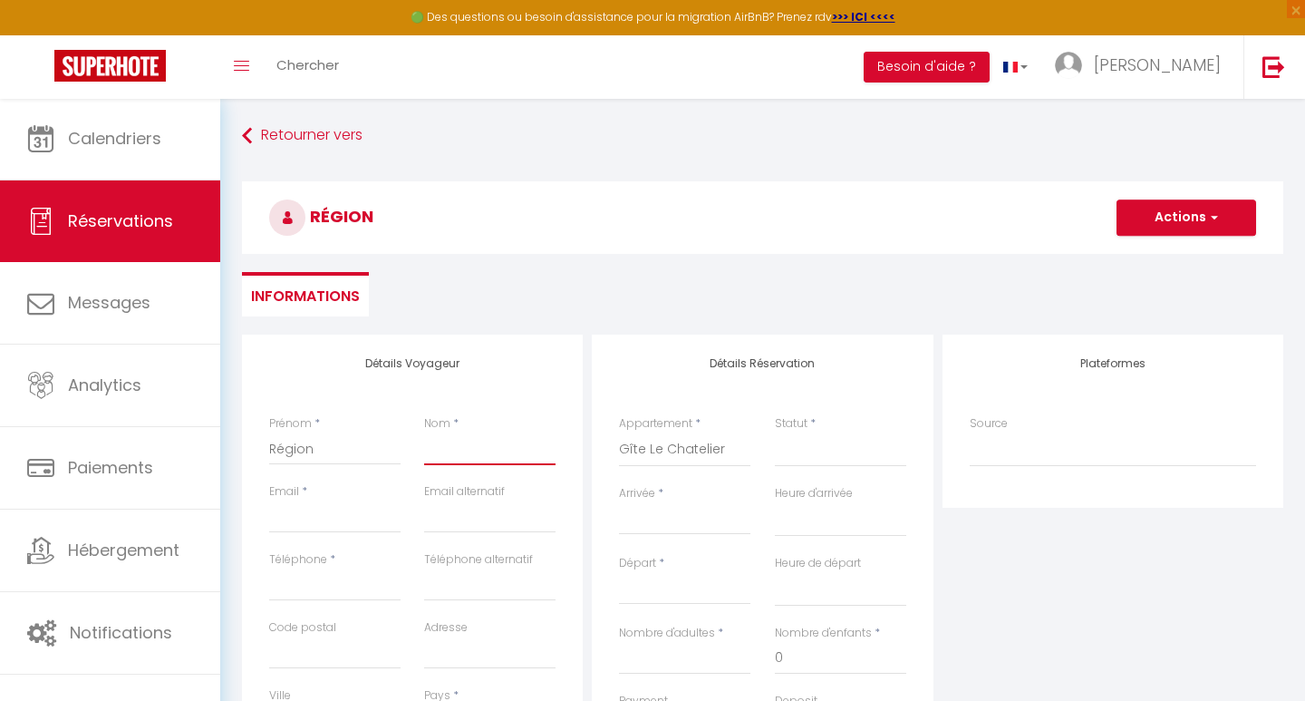
type input "G"
select select
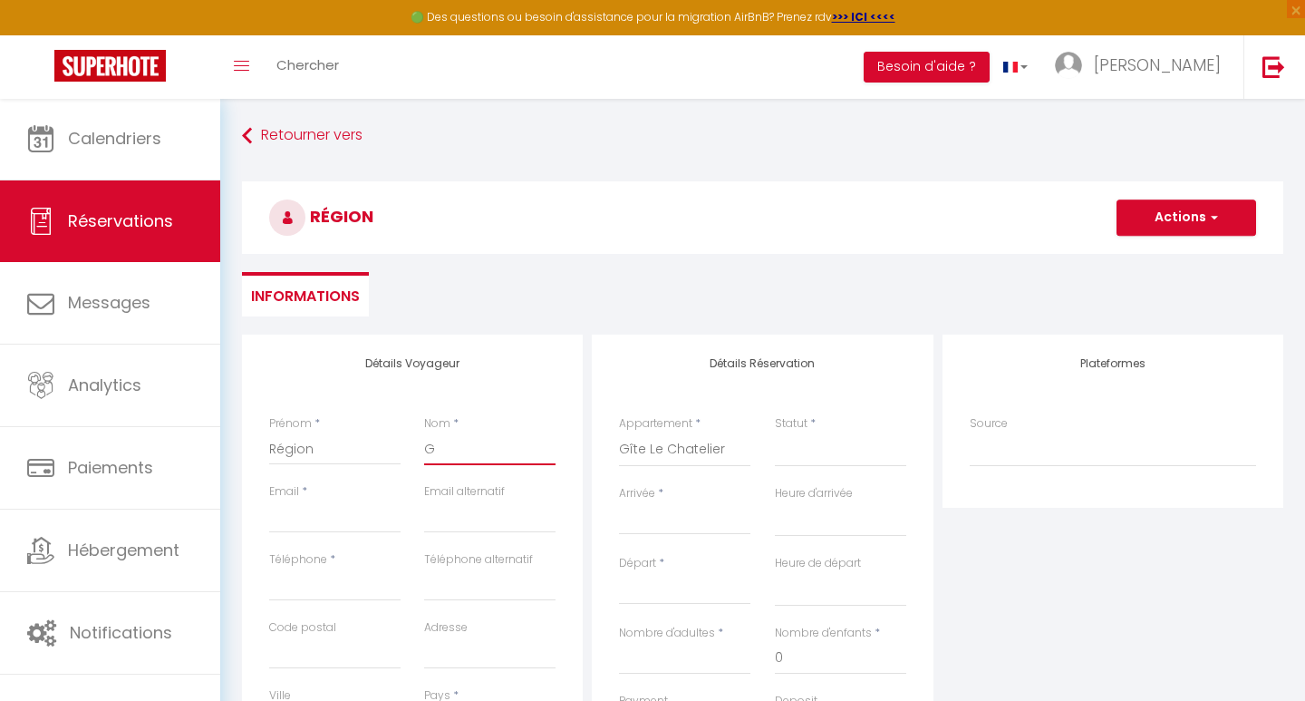
select select
checkbox input "false"
type input "Gr"
select select
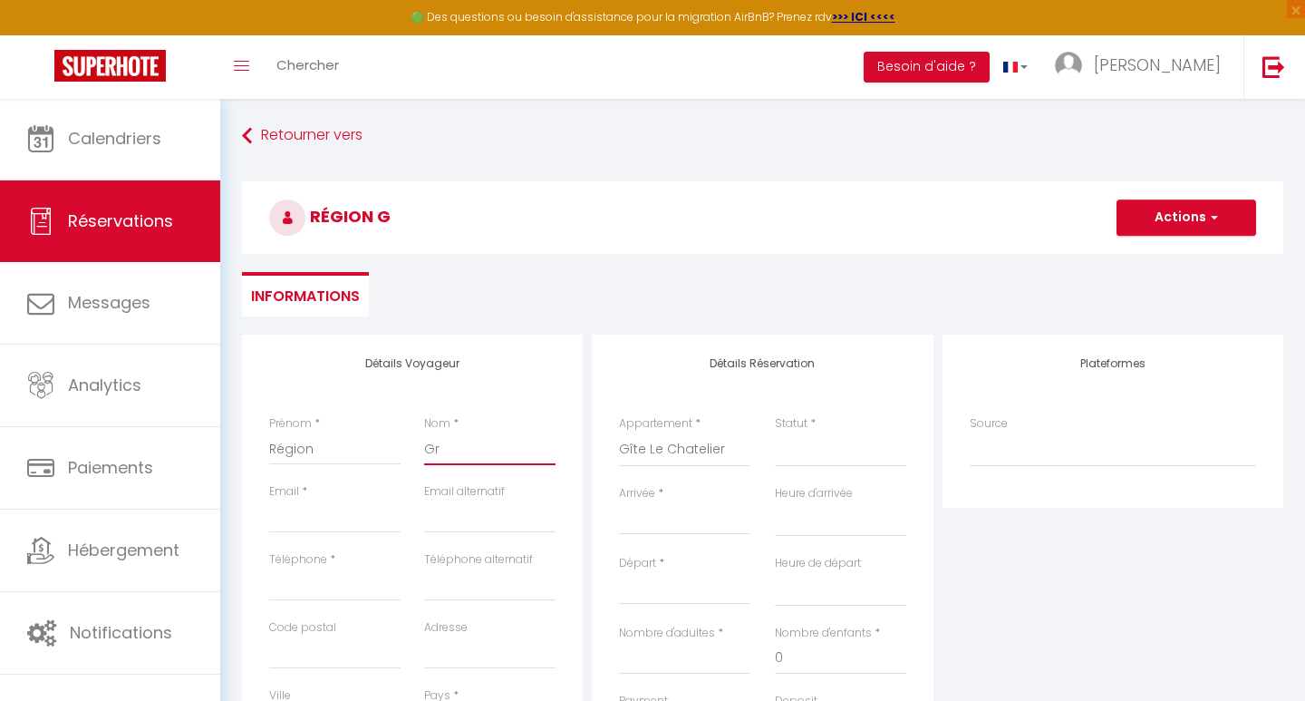
select select
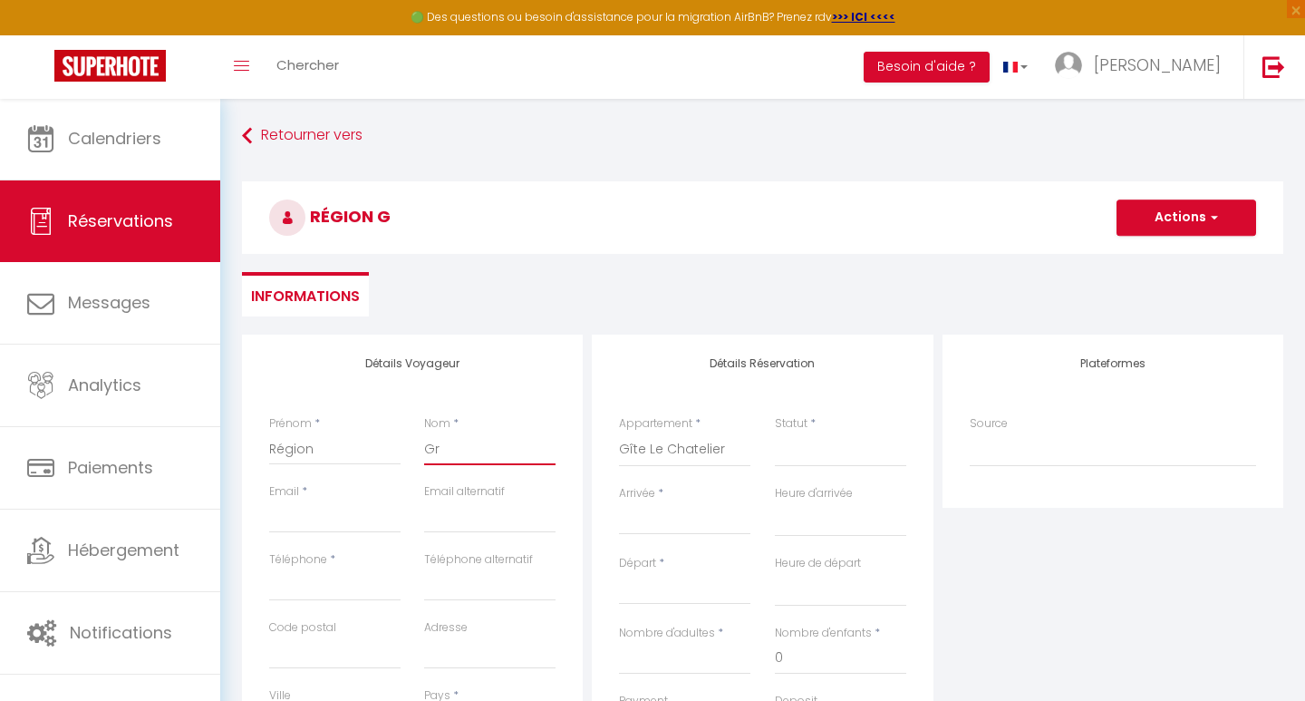
checkbox input "false"
type input "Gra"
select select
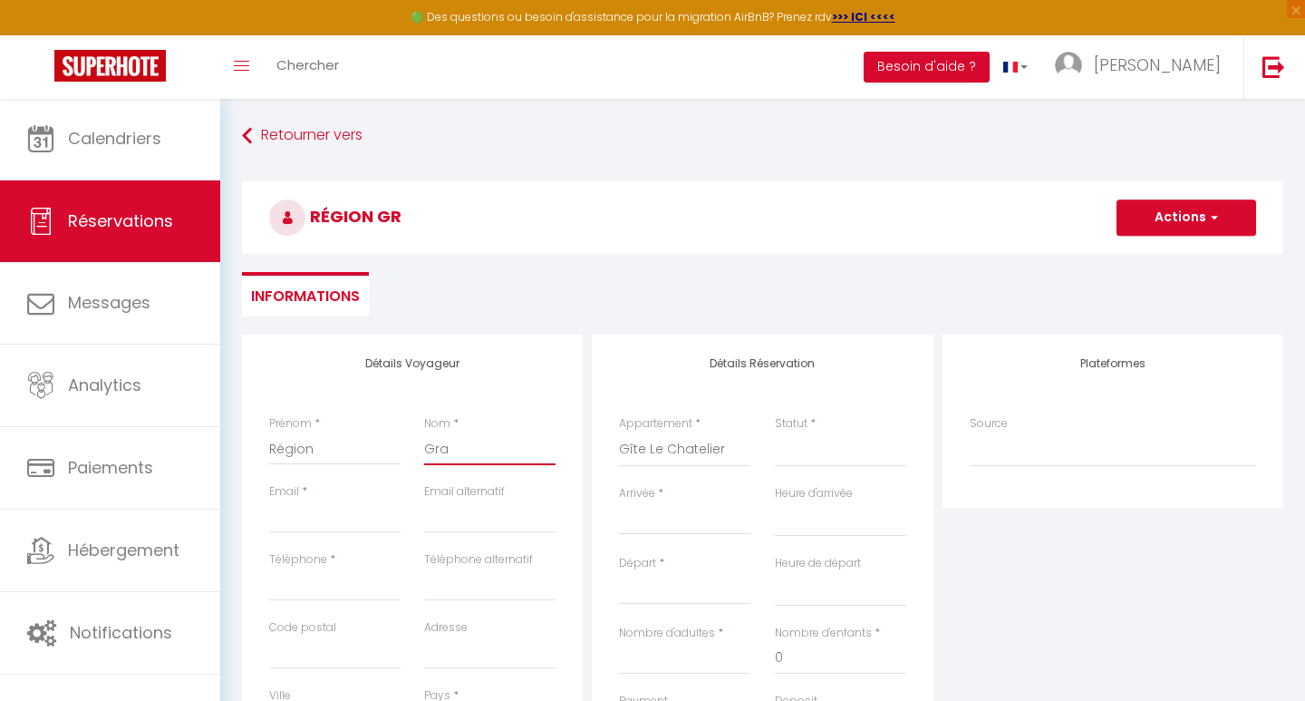
select select
checkbox input "false"
type input "Gran"
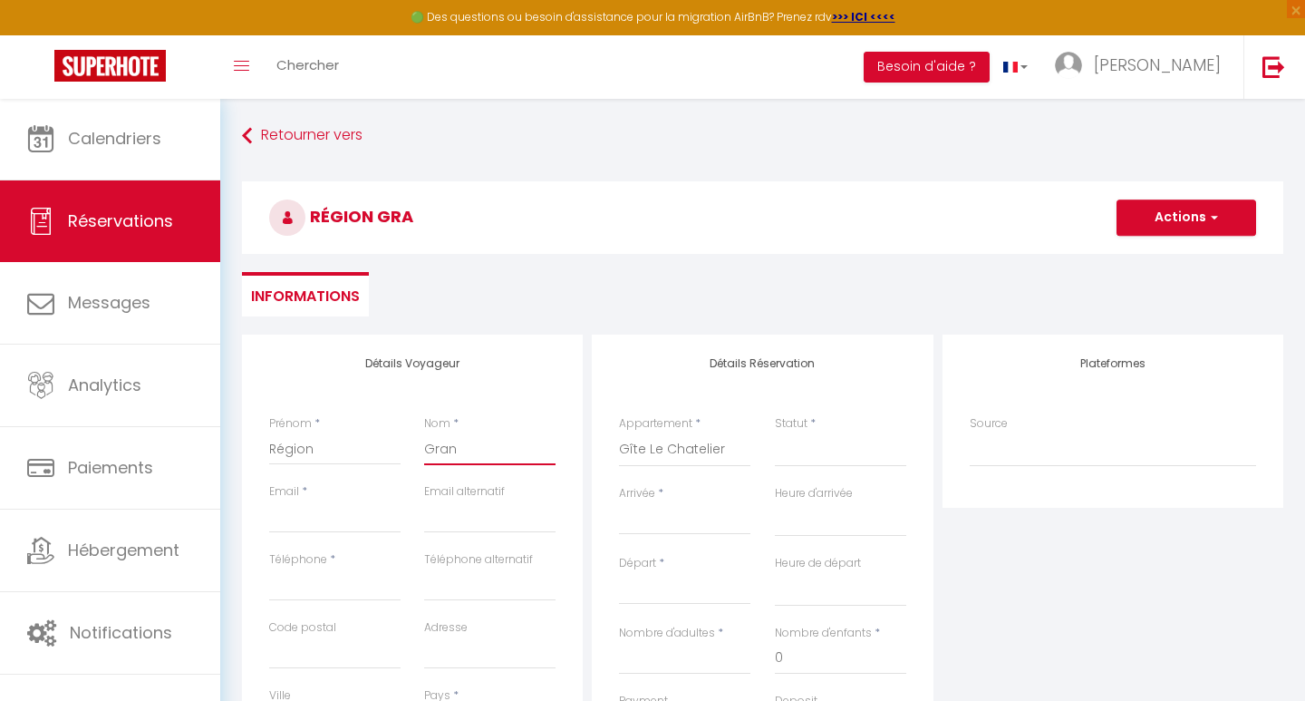
select select
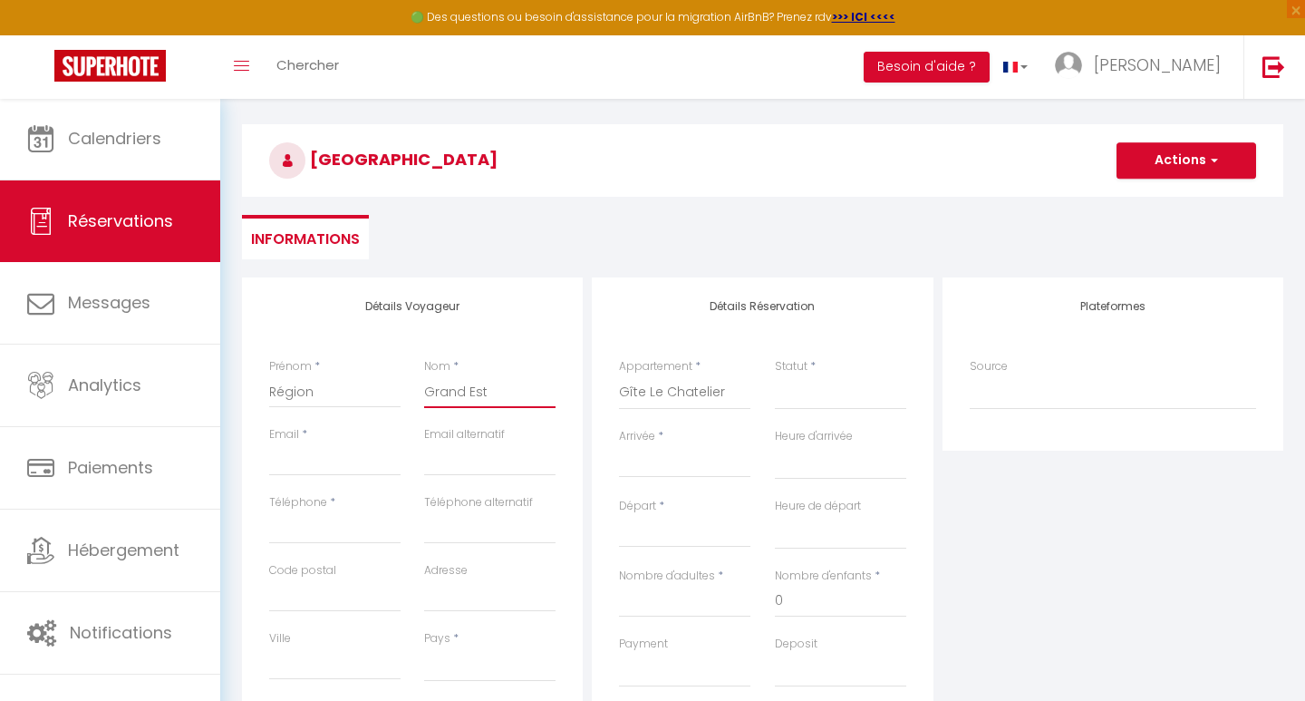
scroll to position [83, 0]
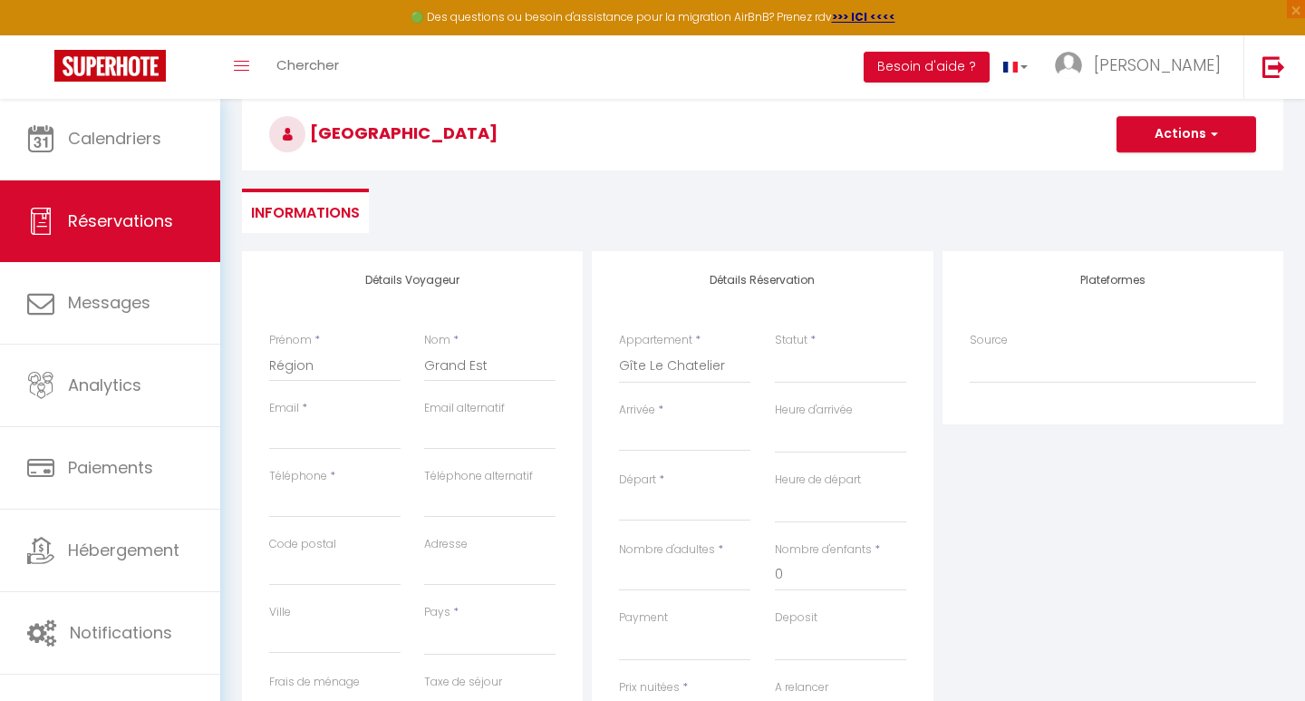
click at [653, 426] on input "Arrivée" at bounding box center [684, 437] width 131 height 24
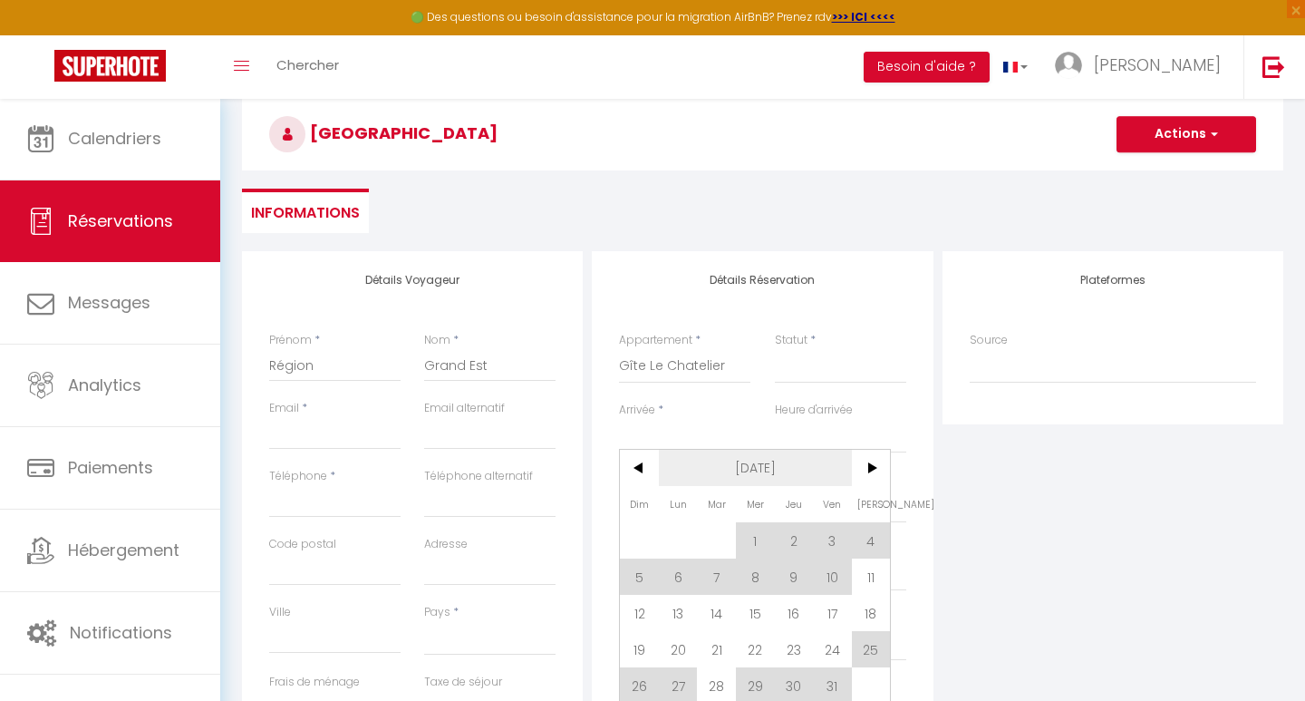
click at [883, 466] on span ">" at bounding box center [871, 468] width 39 height 36
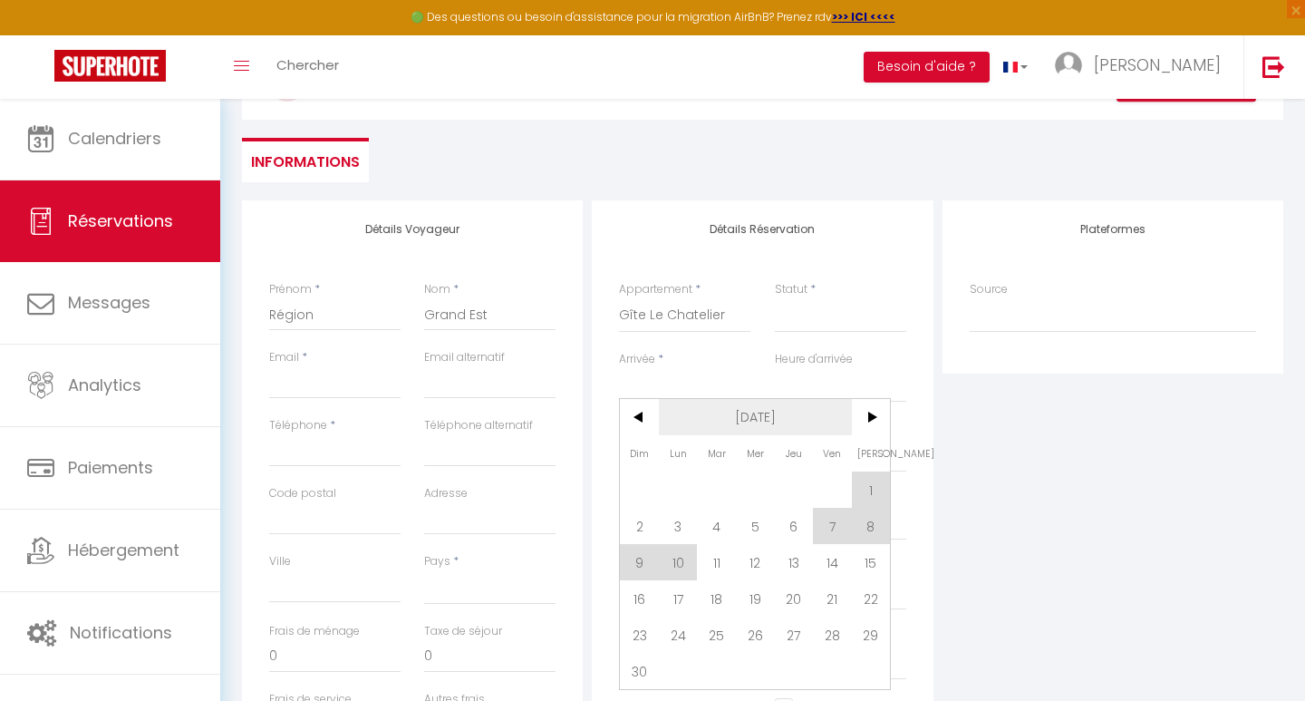
scroll to position [151, 0]
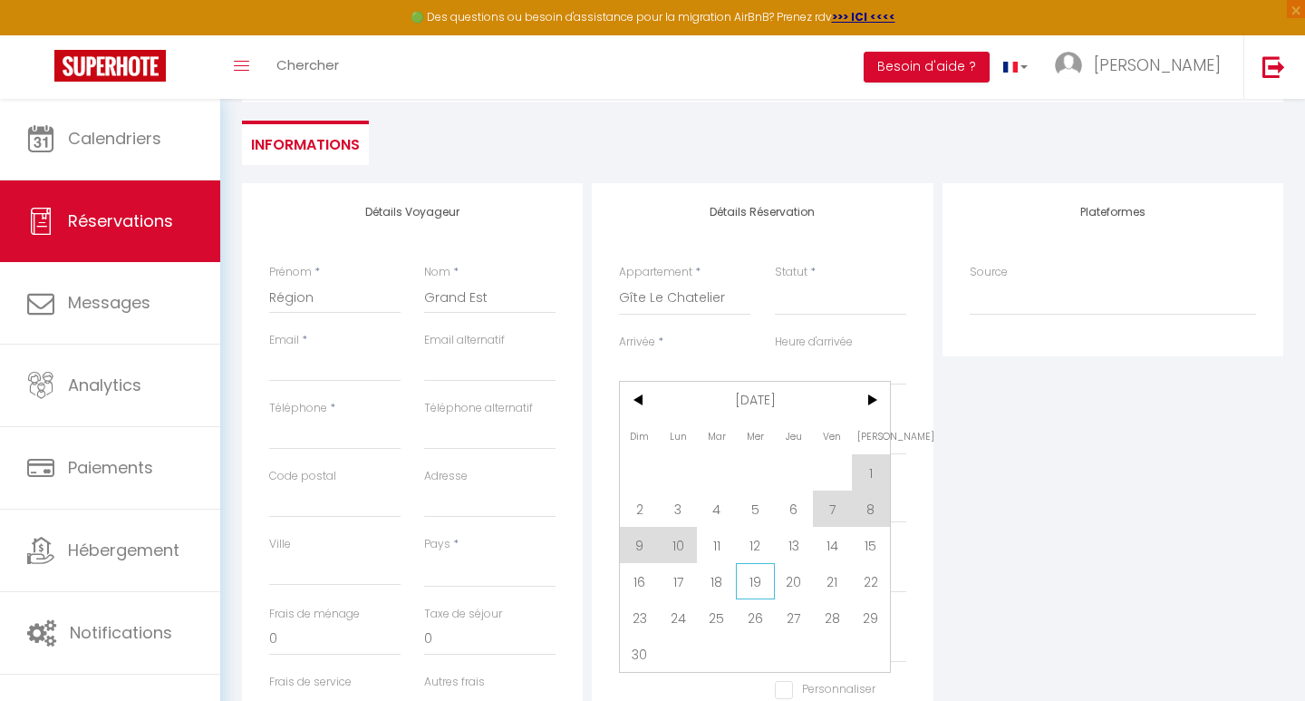
click at [762, 577] on span "19" at bounding box center [755, 581] width 39 height 36
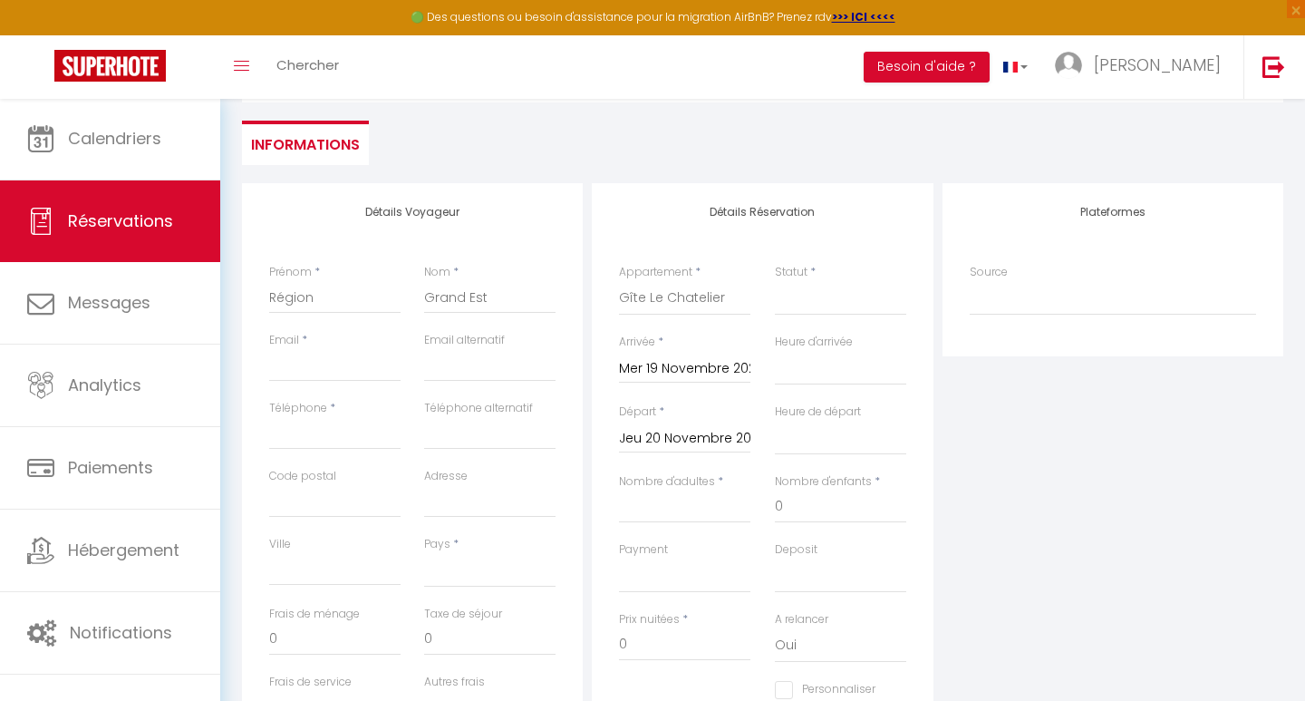
click at [679, 439] on input "Jeu 20 Novembre 2025" at bounding box center [684, 439] width 131 height 24
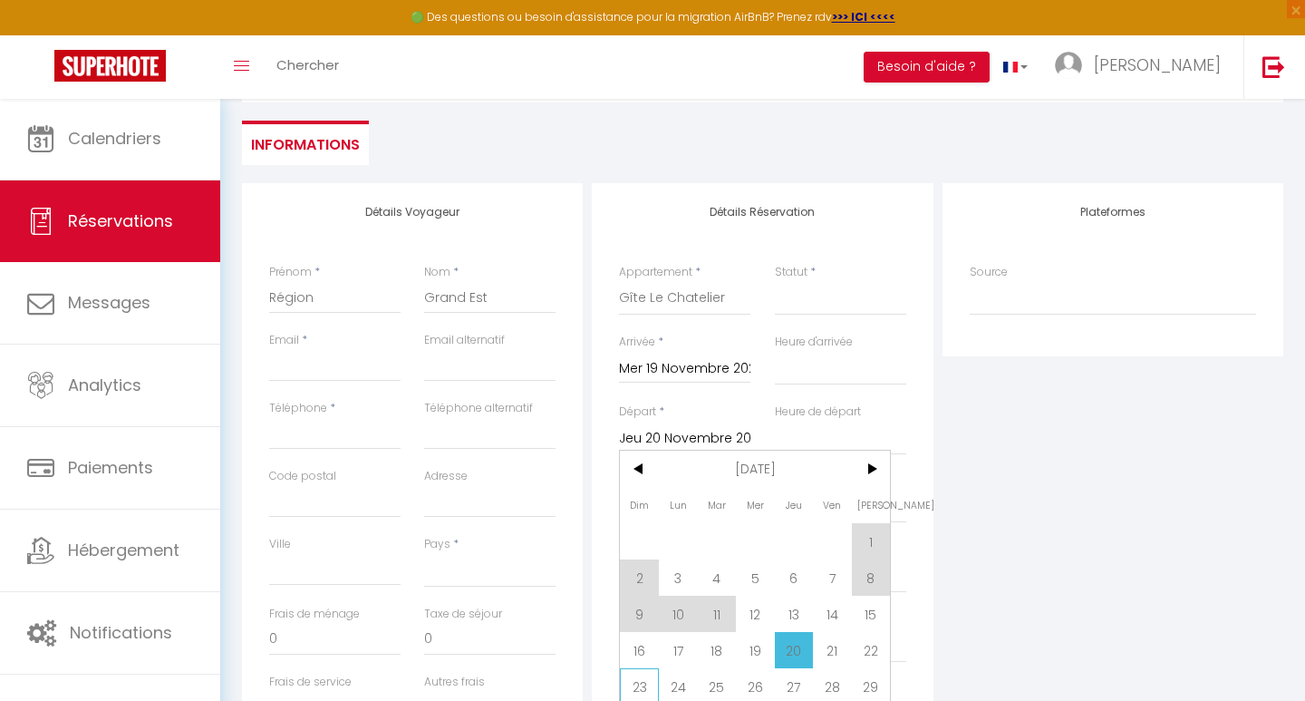
click at [645, 675] on span "23" at bounding box center [639, 686] width 39 height 36
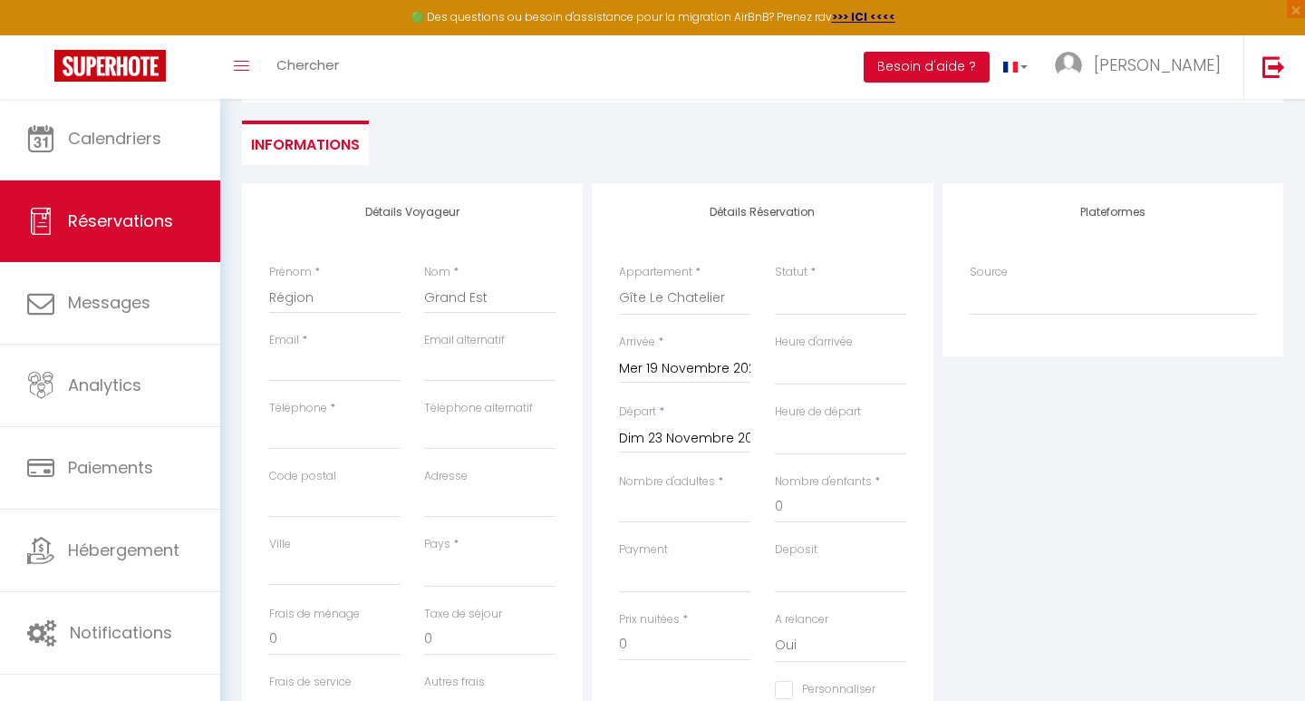
scroll to position [200, 0]
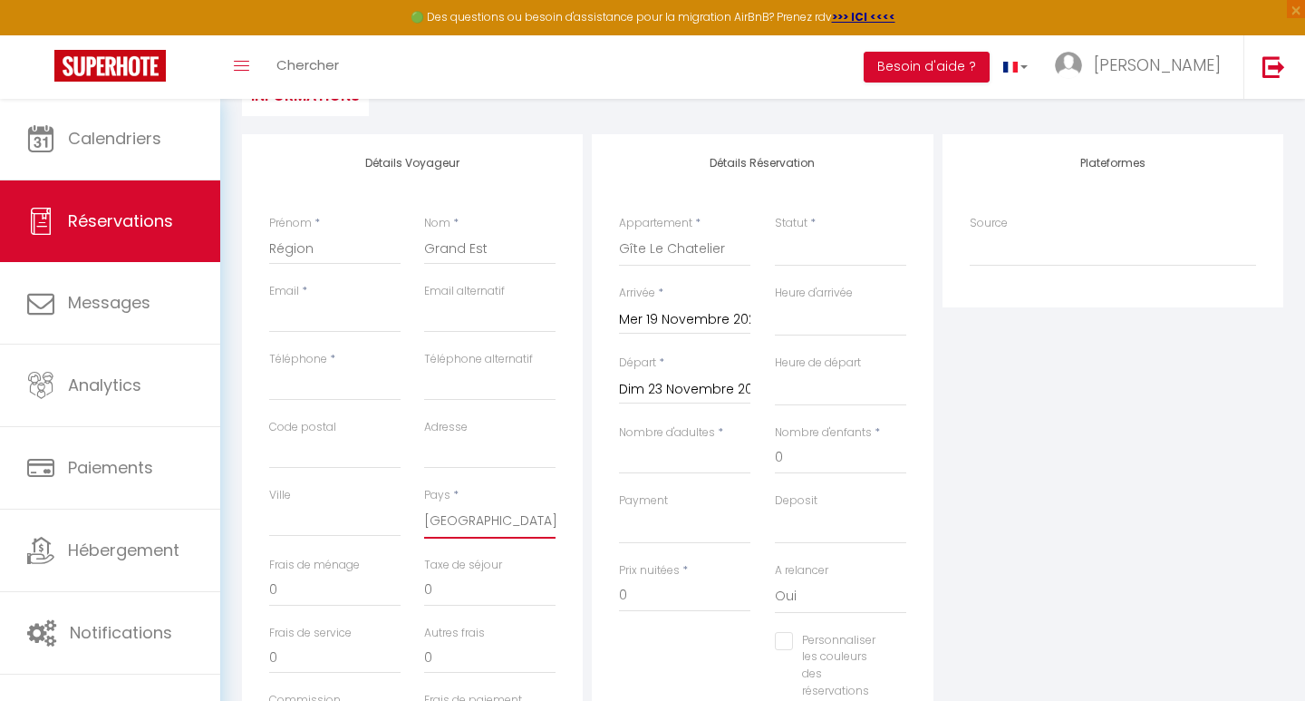
click at [669, 460] on input "Nombre d'adultes" at bounding box center [684, 457] width 131 height 33
click at [313, 385] on input "Téléphone" at bounding box center [334, 384] width 131 height 33
paste input "[PERSON_NAME][EMAIL_ADDRESS][DOMAIN_NAME]"
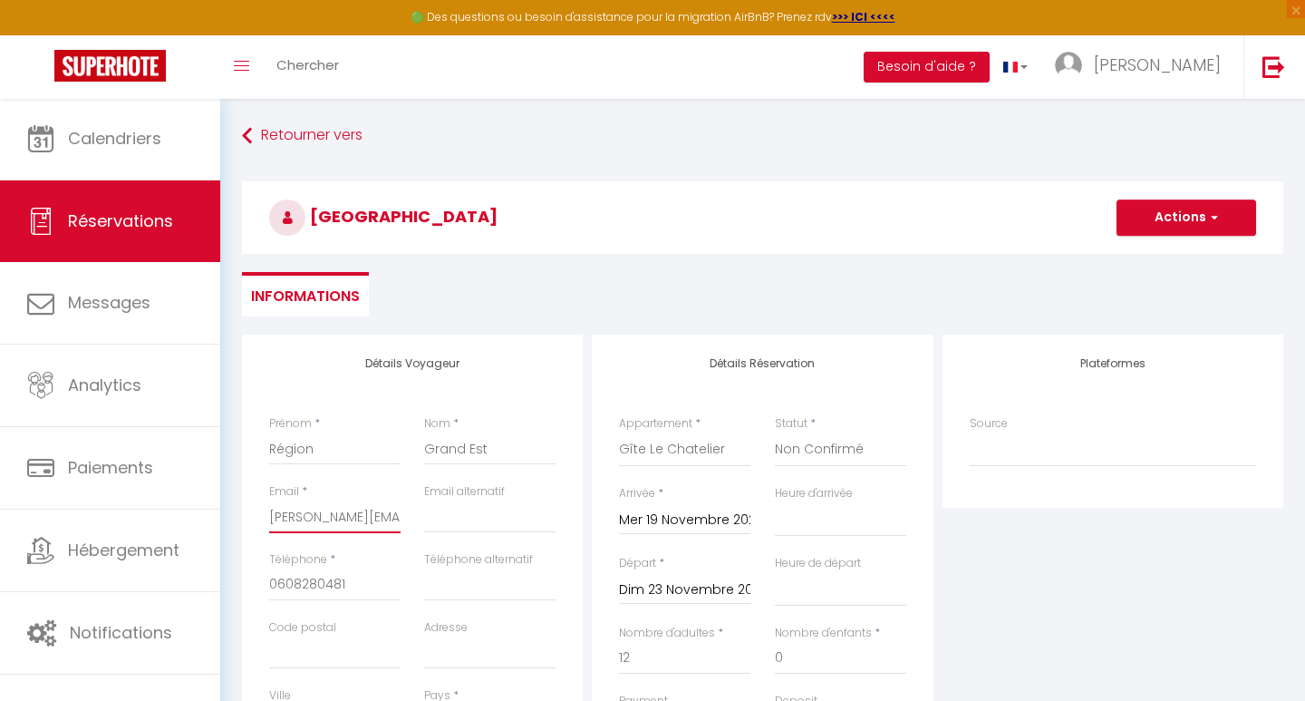
scroll to position [0, 0]
click at [1183, 226] on button "Actions" at bounding box center [1187, 217] width 140 height 36
click at [1153, 256] on link "Enregistrer" at bounding box center [1168, 258] width 143 height 24
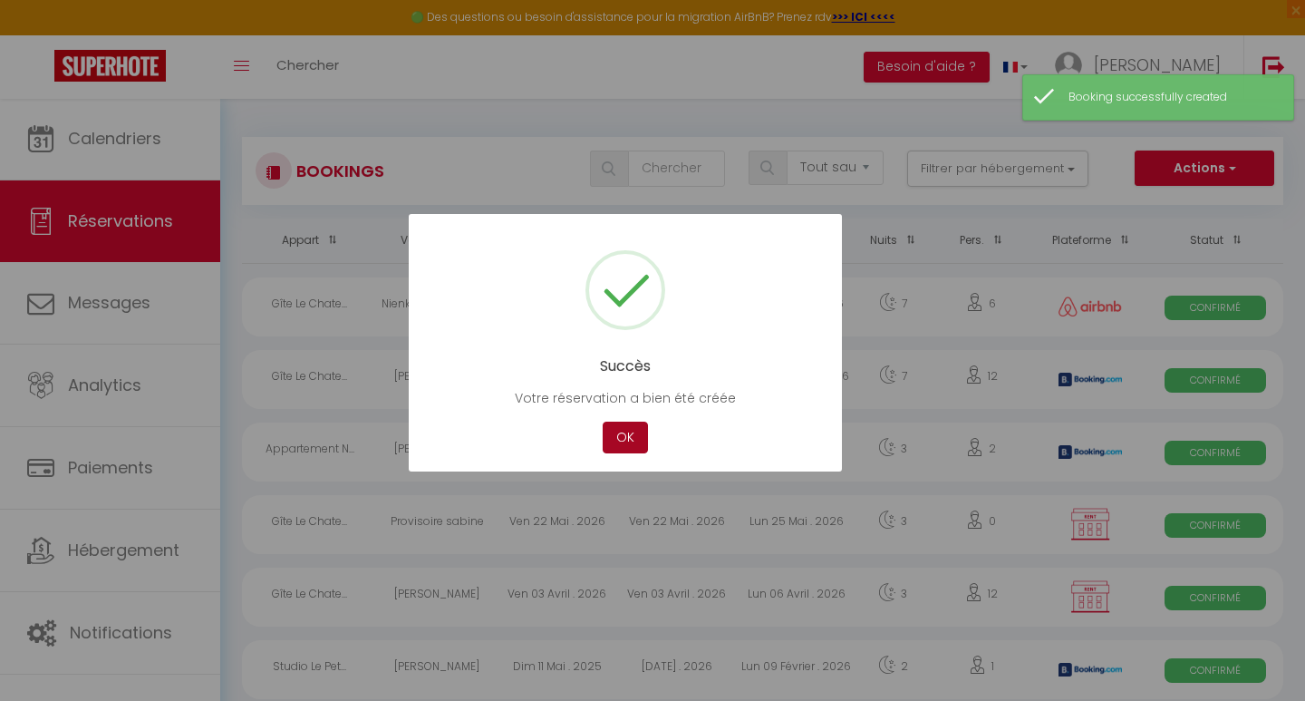
click at [614, 427] on button "OK" at bounding box center [625, 437] width 45 height 32
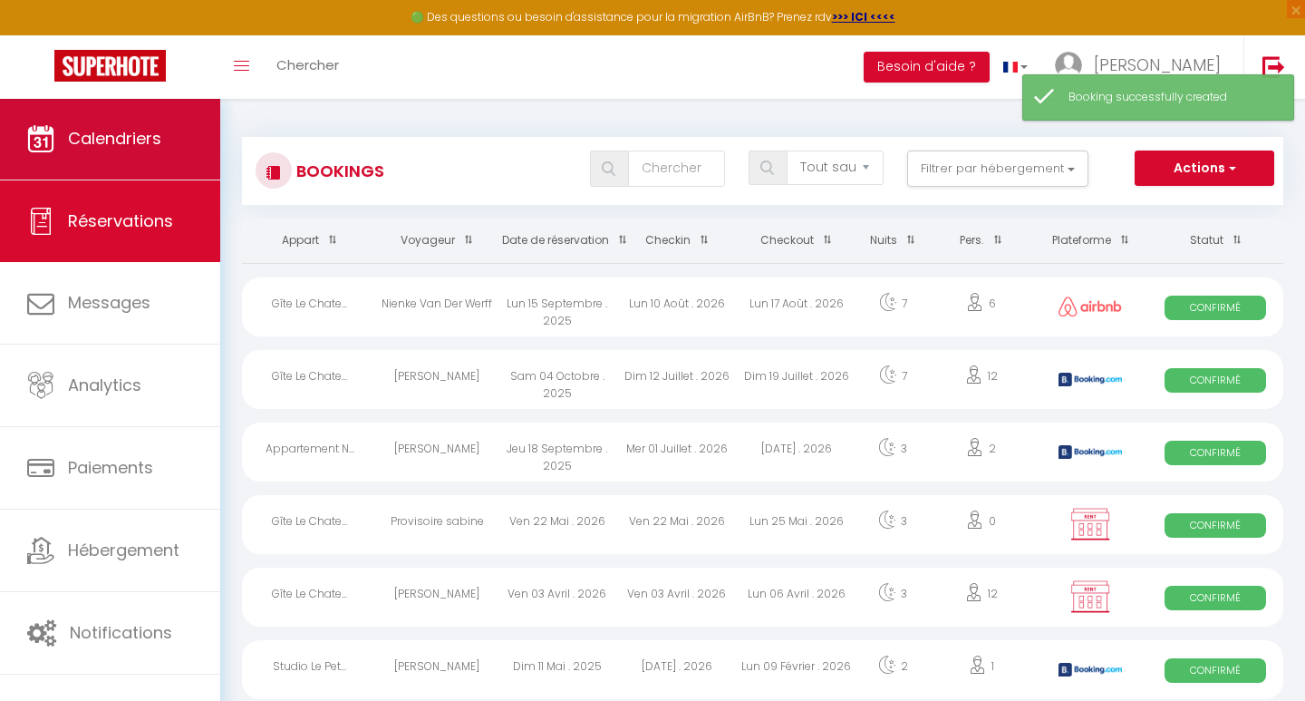
click at [75, 142] on span "Calendriers" at bounding box center [114, 138] width 93 height 23
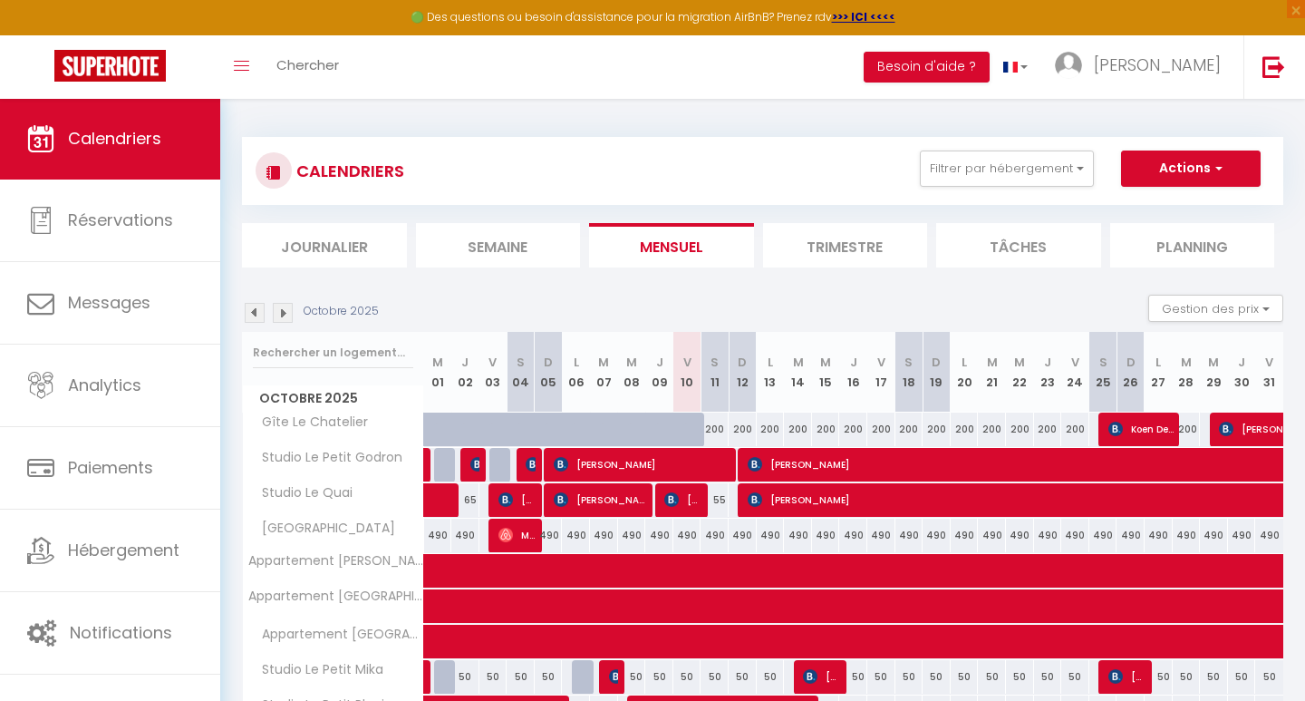
click at [288, 306] on img at bounding box center [283, 313] width 20 height 20
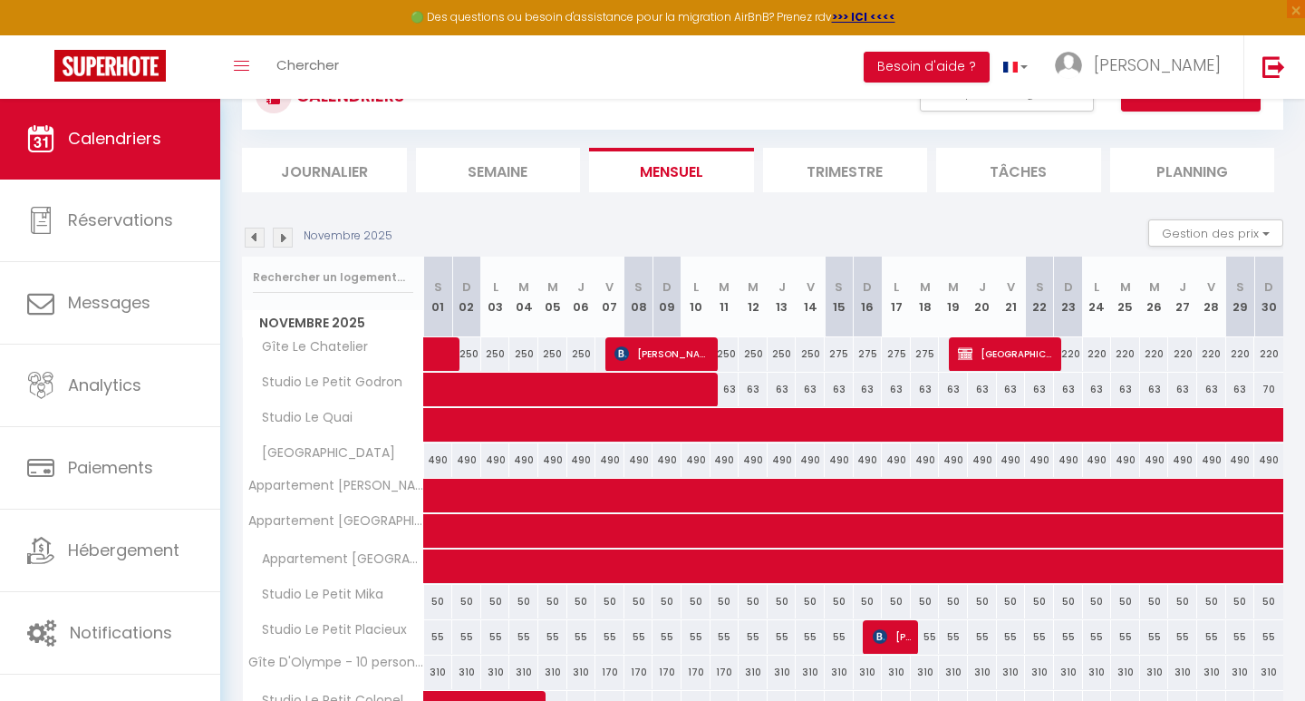
scroll to position [77, 0]
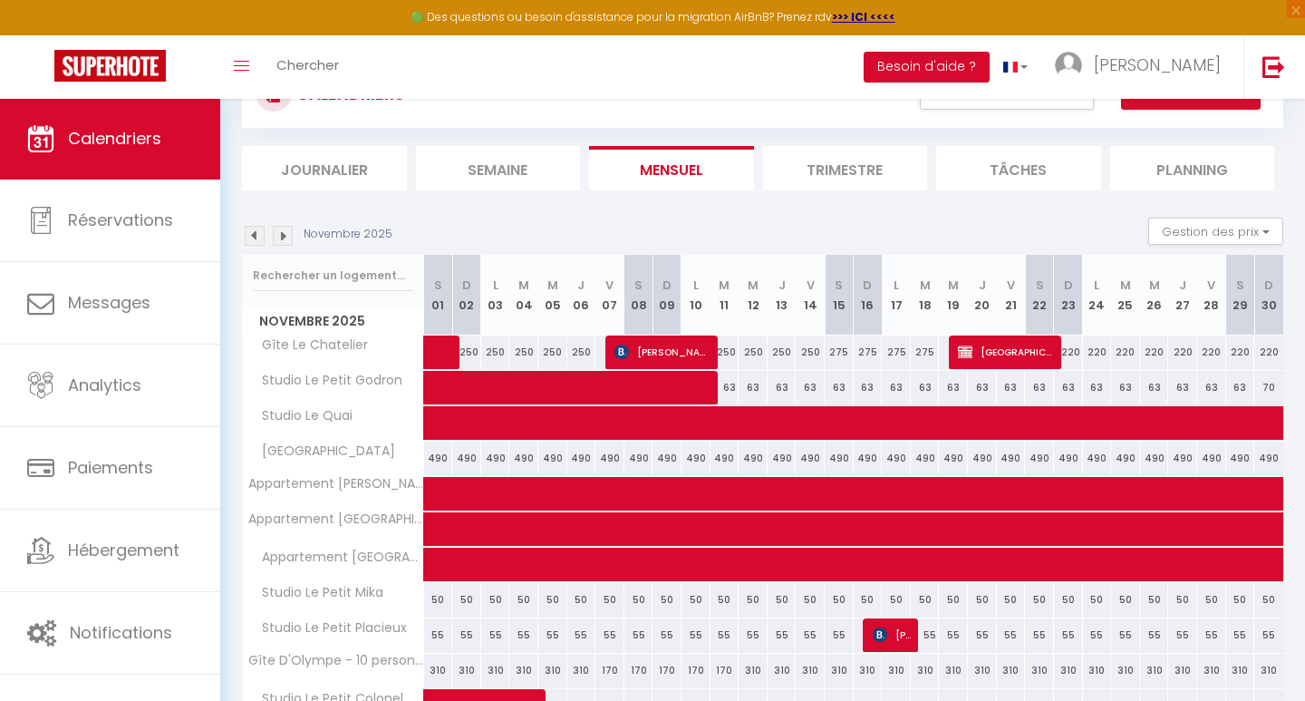
click at [1012, 353] on span "[GEOGRAPHIC_DATA]" at bounding box center [1006, 351] width 97 height 34
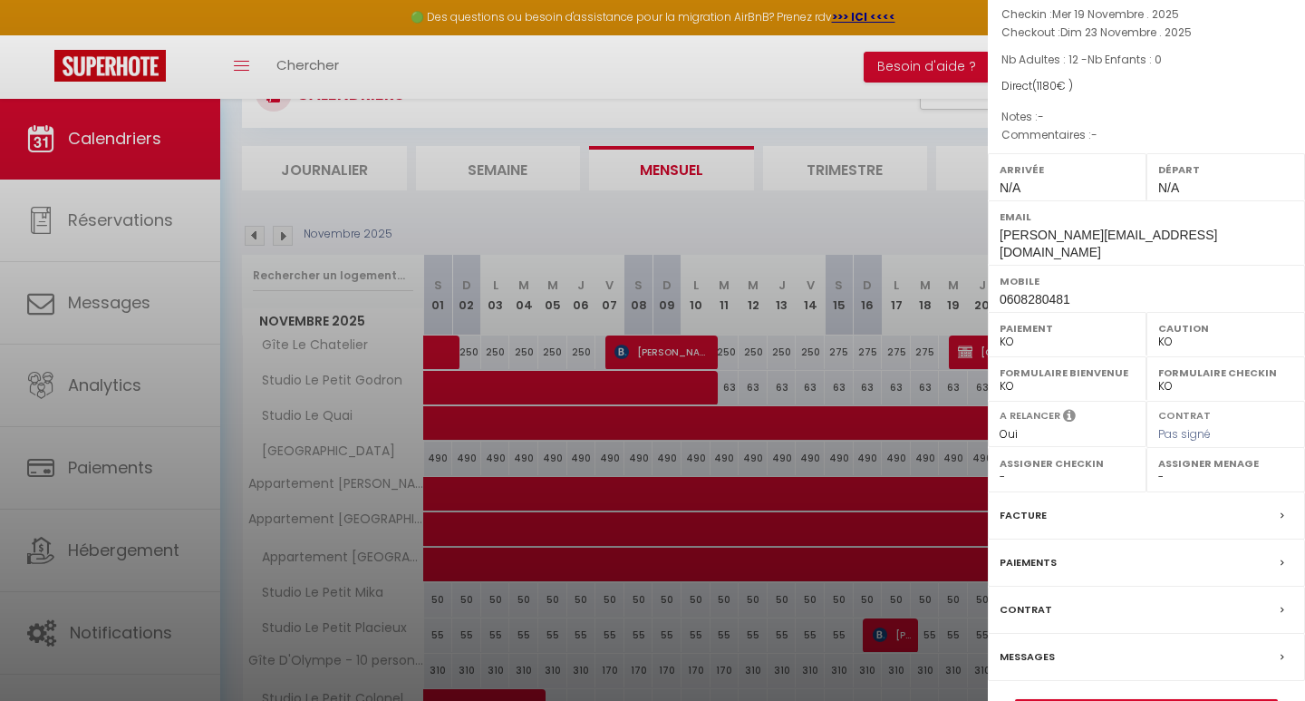
scroll to position [139, 0]
click at [1111, 700] on link "Détails de la réservation" at bounding box center [1146, 713] width 261 height 24
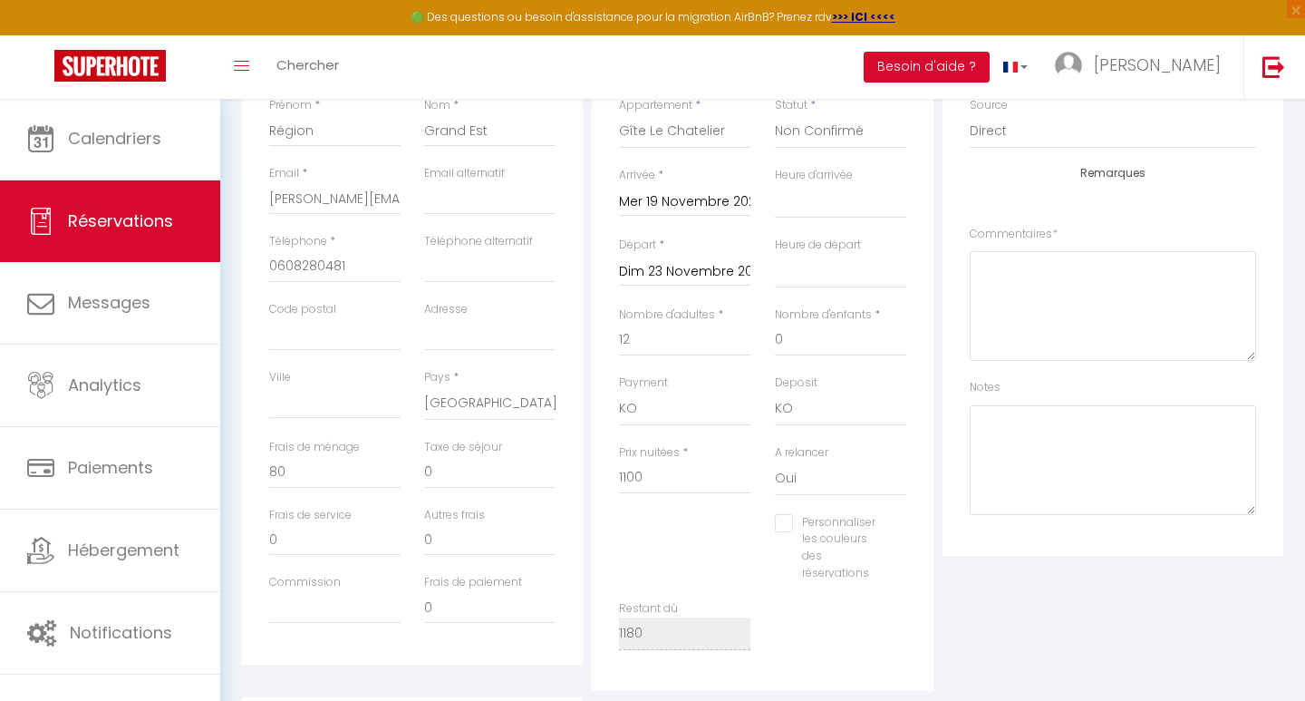
scroll to position [327, 0]
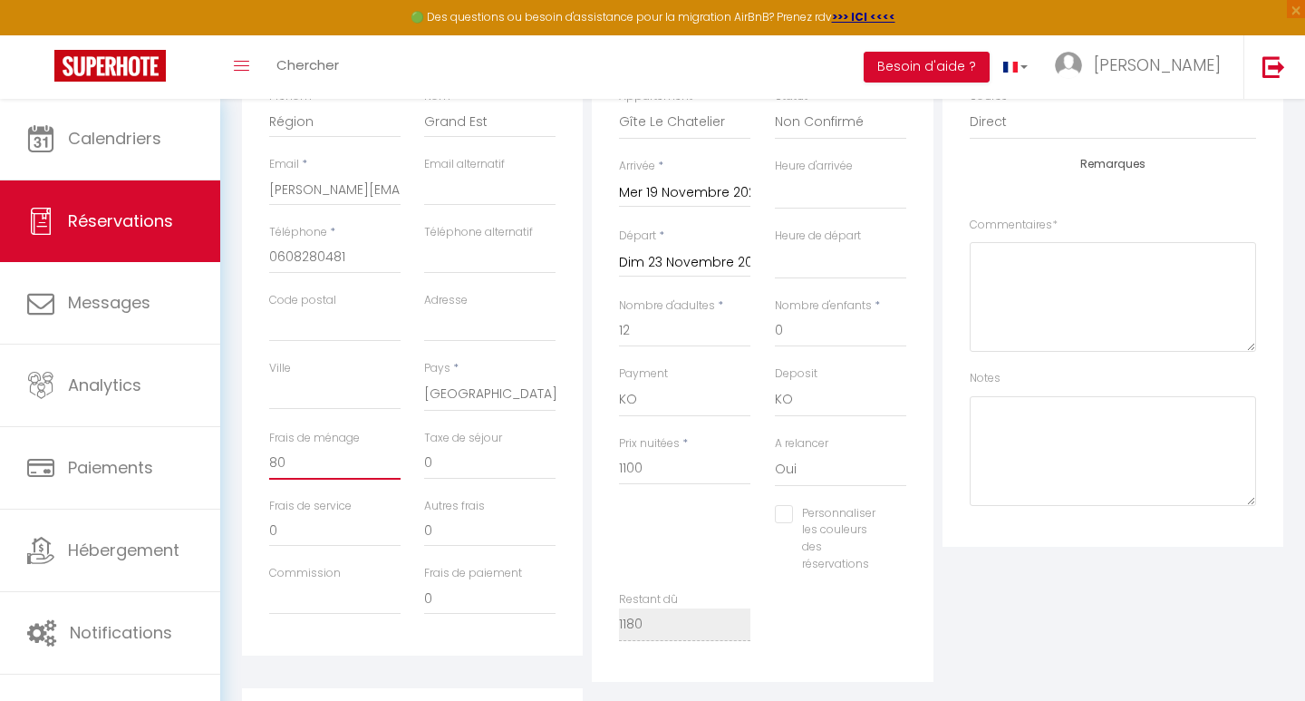
drag, startPoint x: 311, startPoint y: 468, endPoint x: 247, endPoint y: 458, distance: 64.2
click at [247, 458] on div "Détails Voyageur Prénom * Région Nom * Grand Est Email * [EMAIL_ADDRESS][DOMAIN…" at bounding box center [412, 331] width 341 height 648
drag, startPoint x: 644, startPoint y: 460, endPoint x: 620, endPoint y: 459, distance: 24.5
click at [620, 459] on input "1100" at bounding box center [684, 468] width 131 height 33
click at [699, 486] on div "Prix nuitées * 1400" at bounding box center [684, 470] width 155 height 70
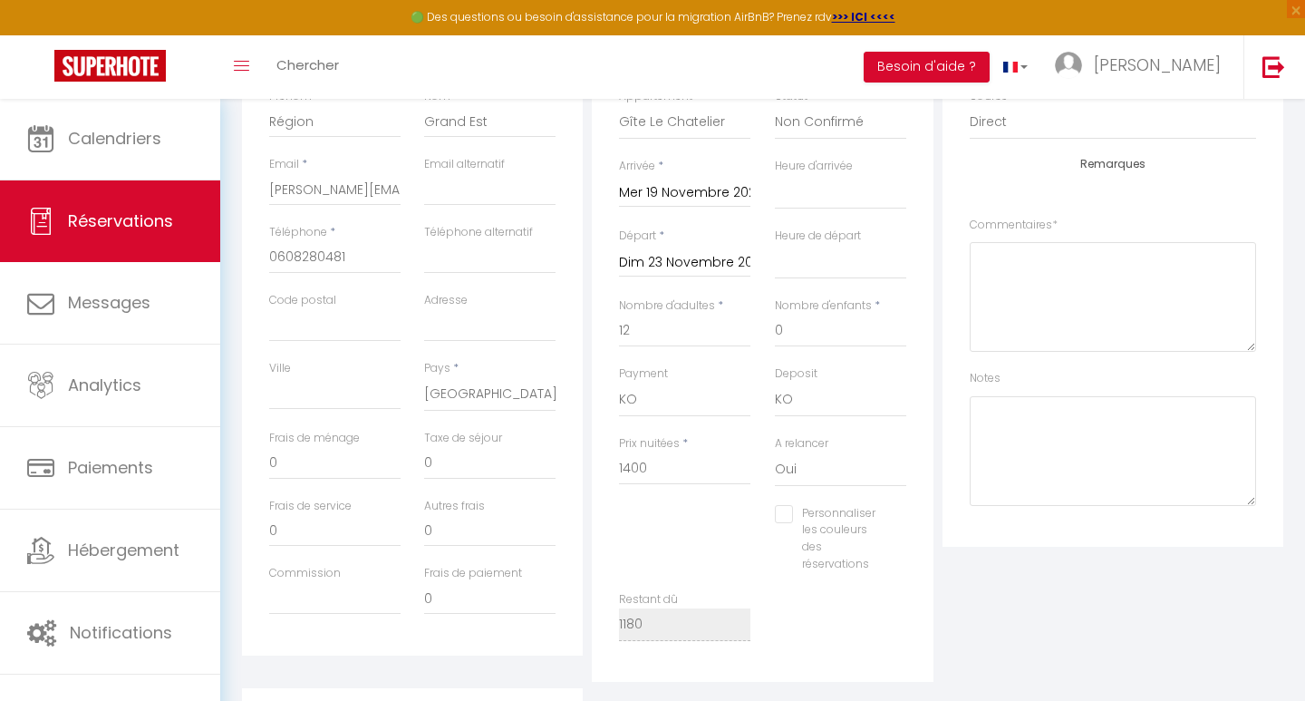
scroll to position [612, 0]
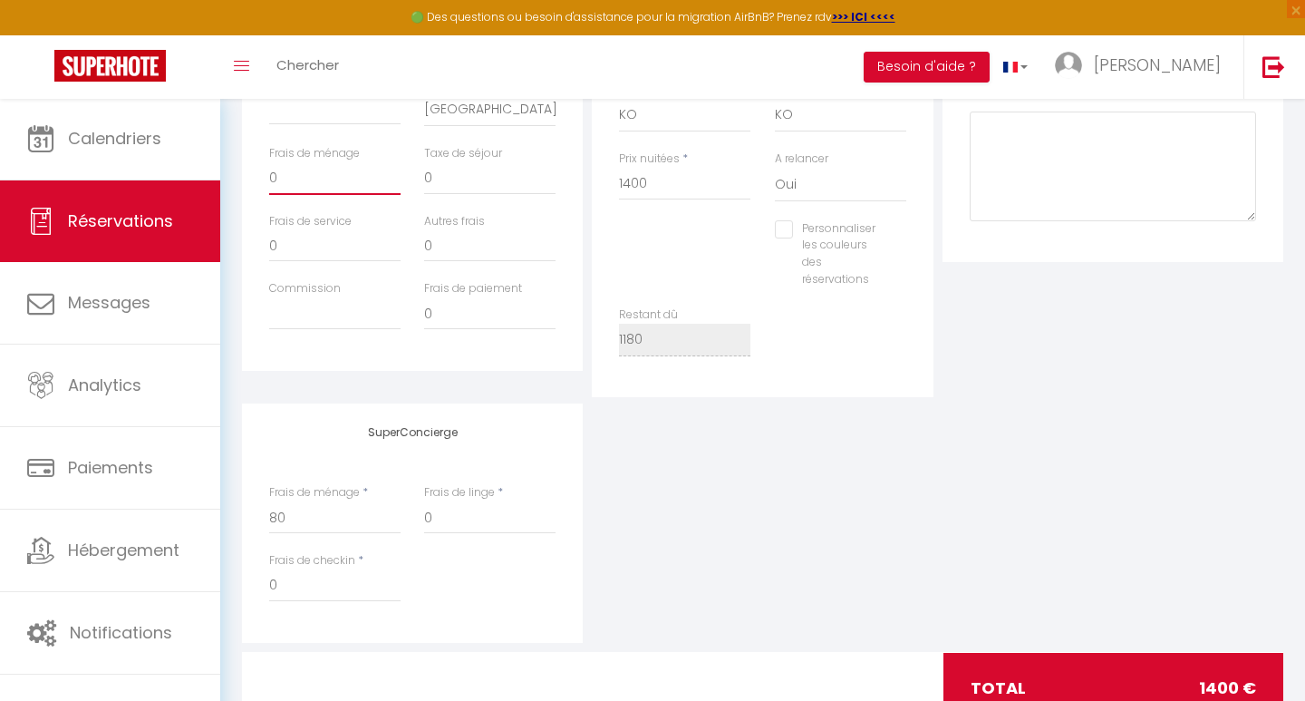
click at [282, 171] on input "0" at bounding box center [334, 178] width 131 height 33
click at [831, 501] on div "SuperConcierge Frais de ménage * 80 Frais de linge * 0 Frais de checkin * 0" at bounding box center [762, 522] width 1050 height 239
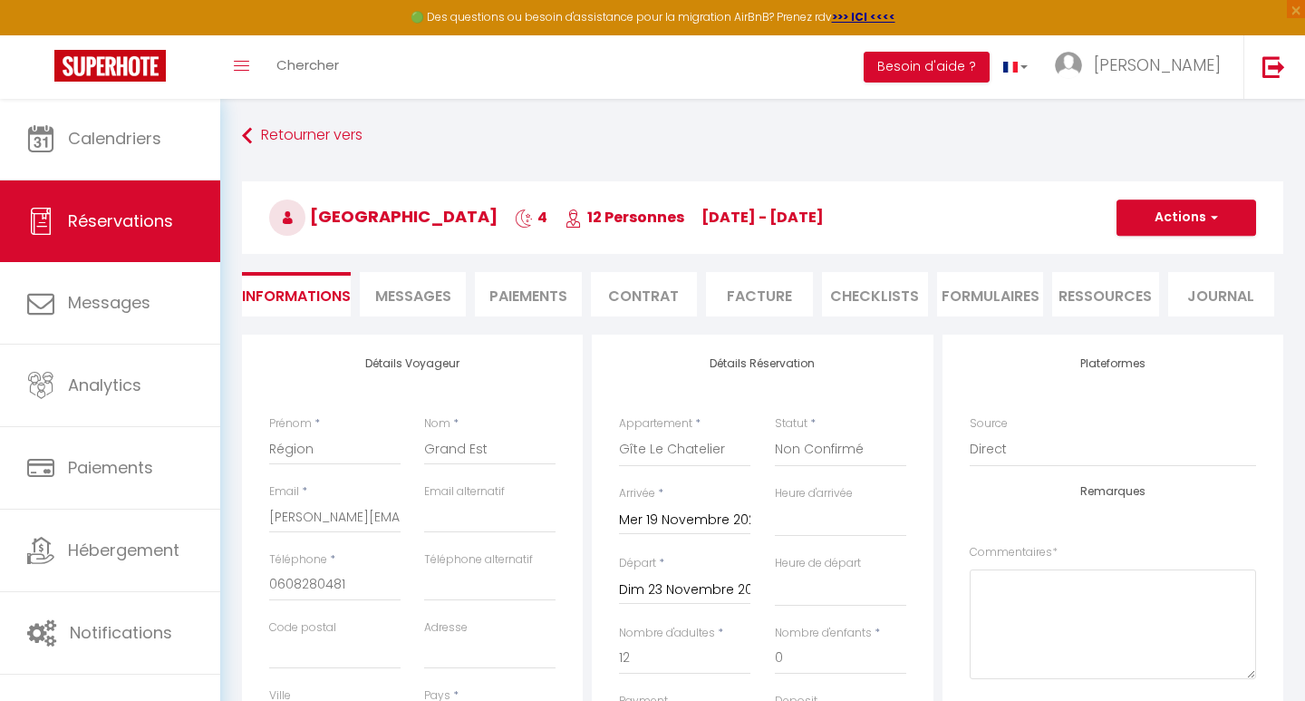
scroll to position [0, 0]
click at [1170, 228] on button "Actions" at bounding box center [1187, 217] width 140 height 36
click at [1152, 254] on link "Enregistrer" at bounding box center [1168, 258] width 143 height 24
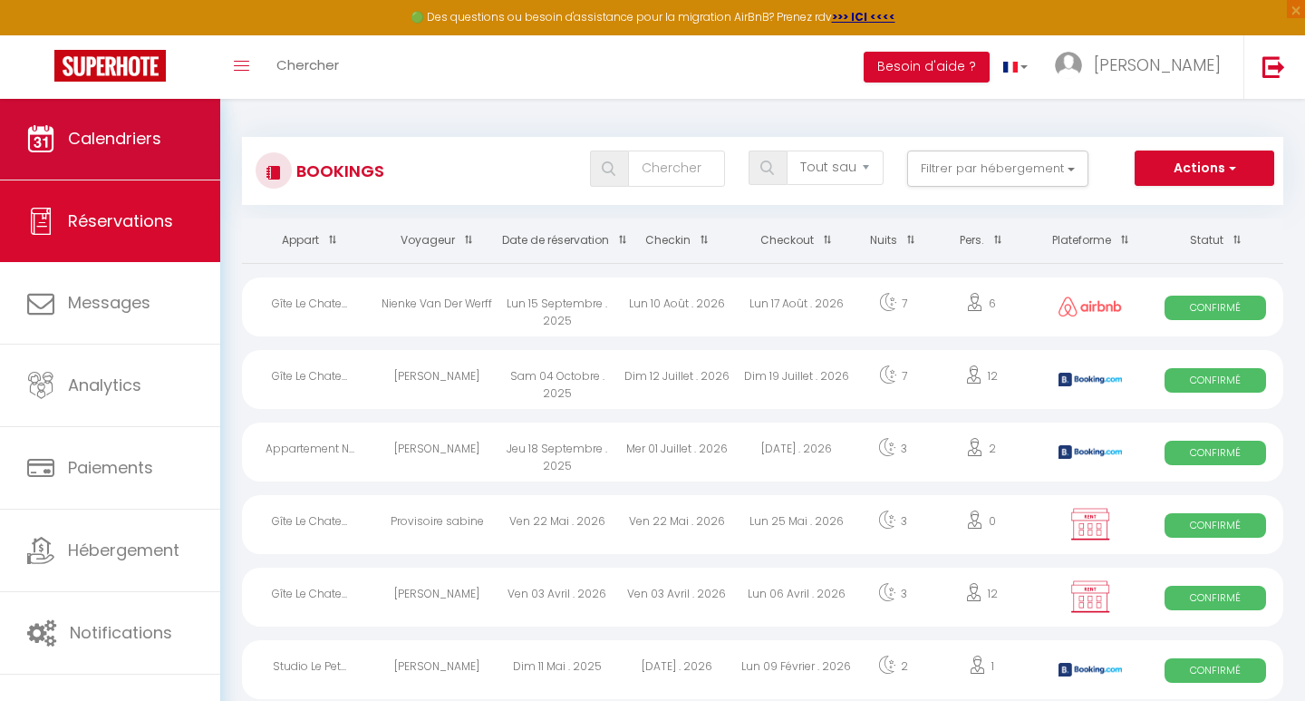
click at [81, 167] on link "Calendriers" at bounding box center [110, 139] width 220 height 82
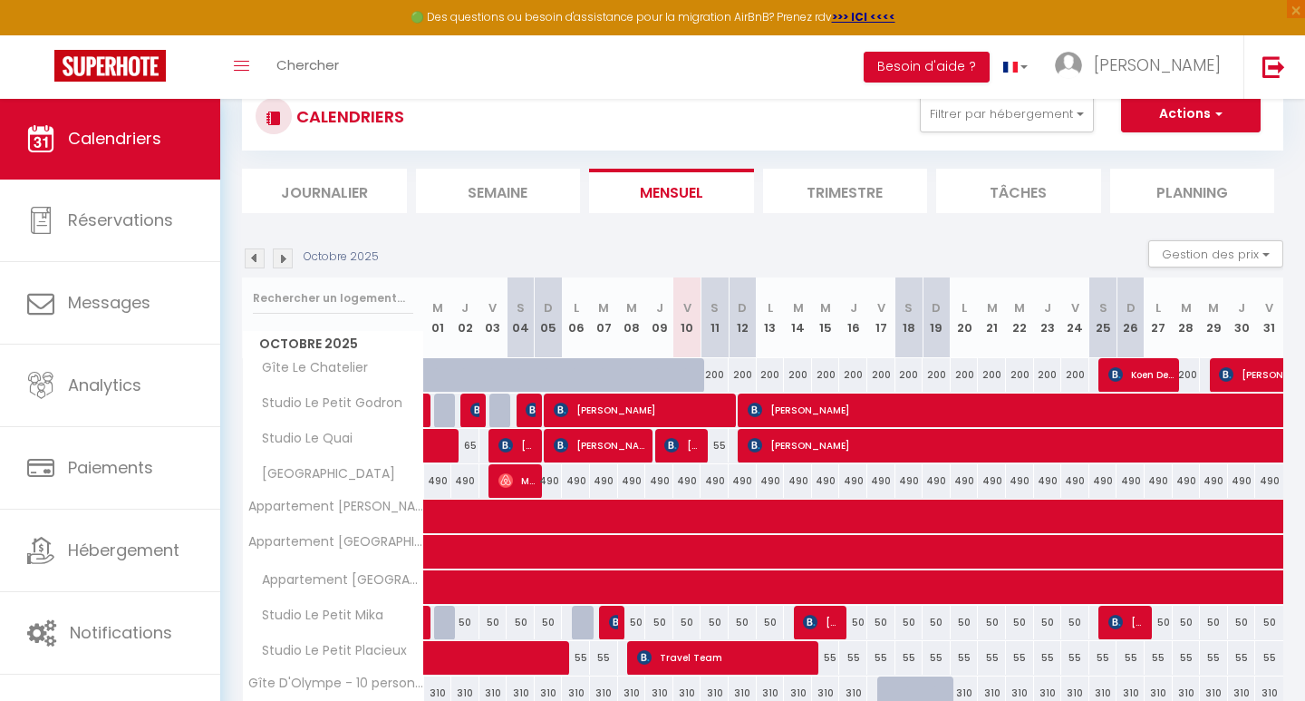
scroll to position [58, 0]
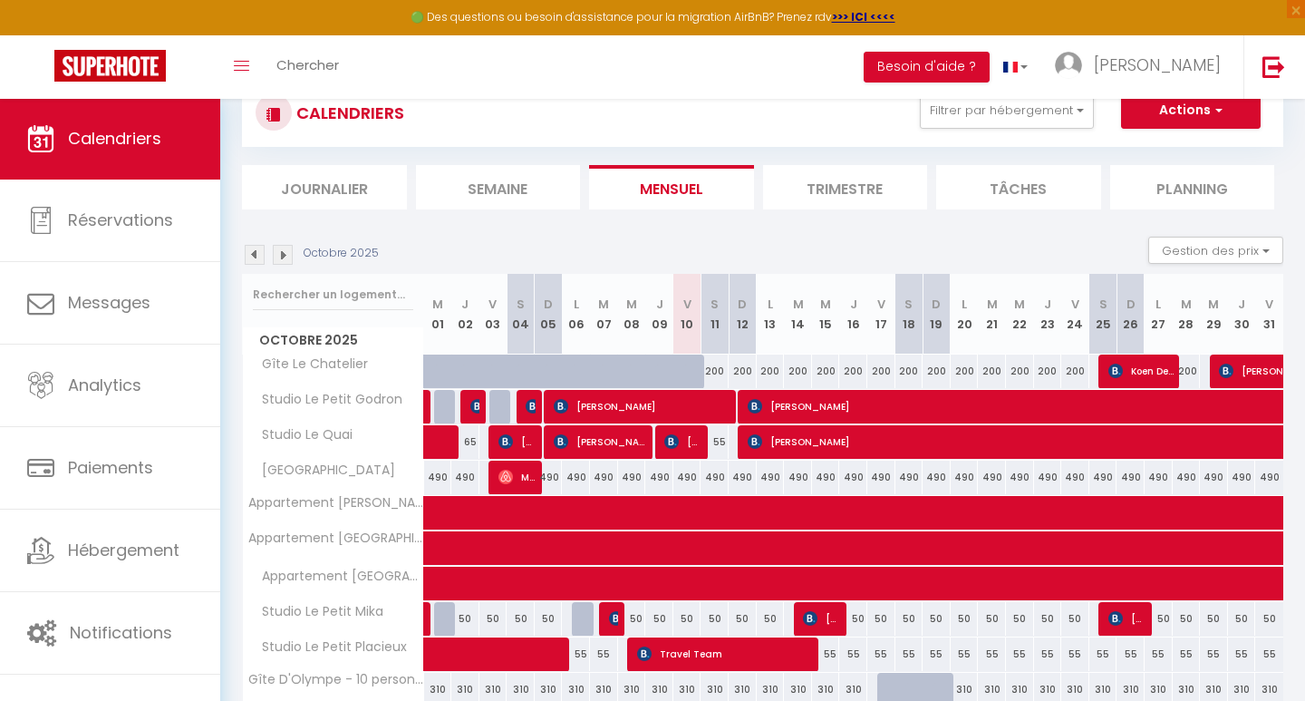
click at [286, 250] on img at bounding box center [283, 255] width 20 height 20
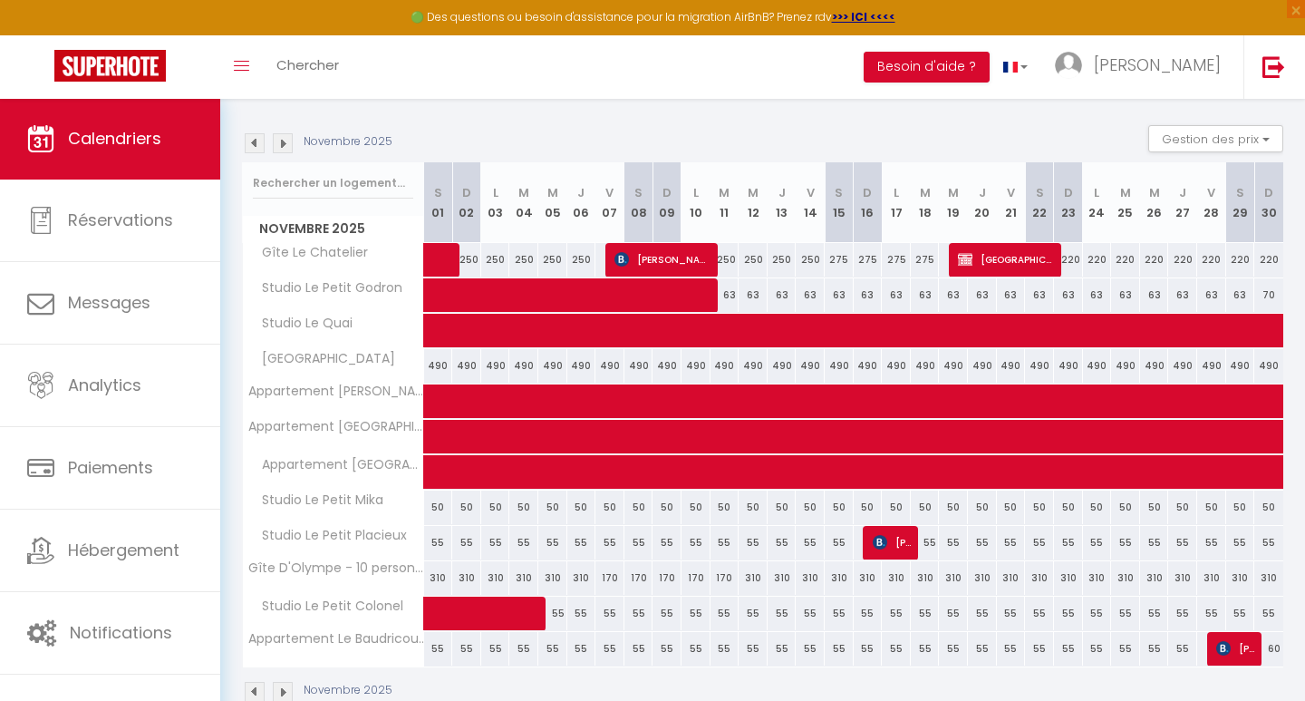
scroll to position [170, 0]
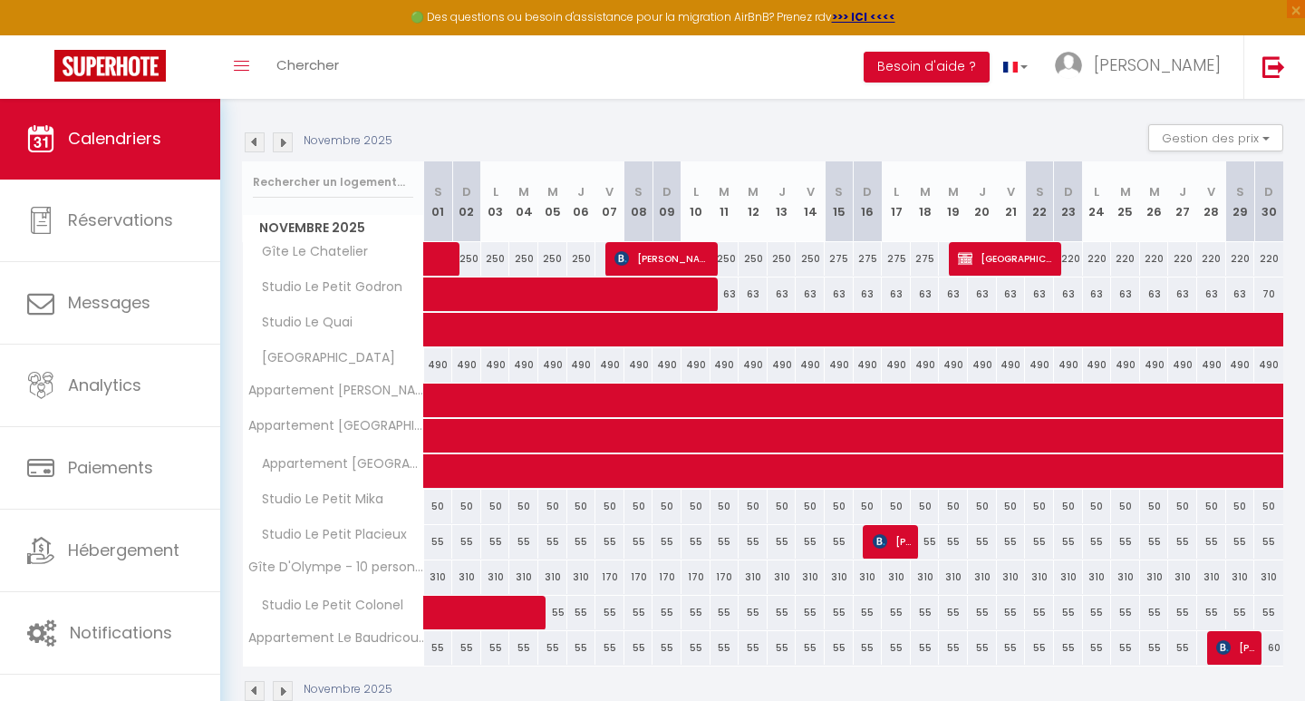
click at [266, 140] on div "Novembre 2025" at bounding box center [320, 142] width 156 height 20
click at [254, 143] on img at bounding box center [255, 142] width 20 height 20
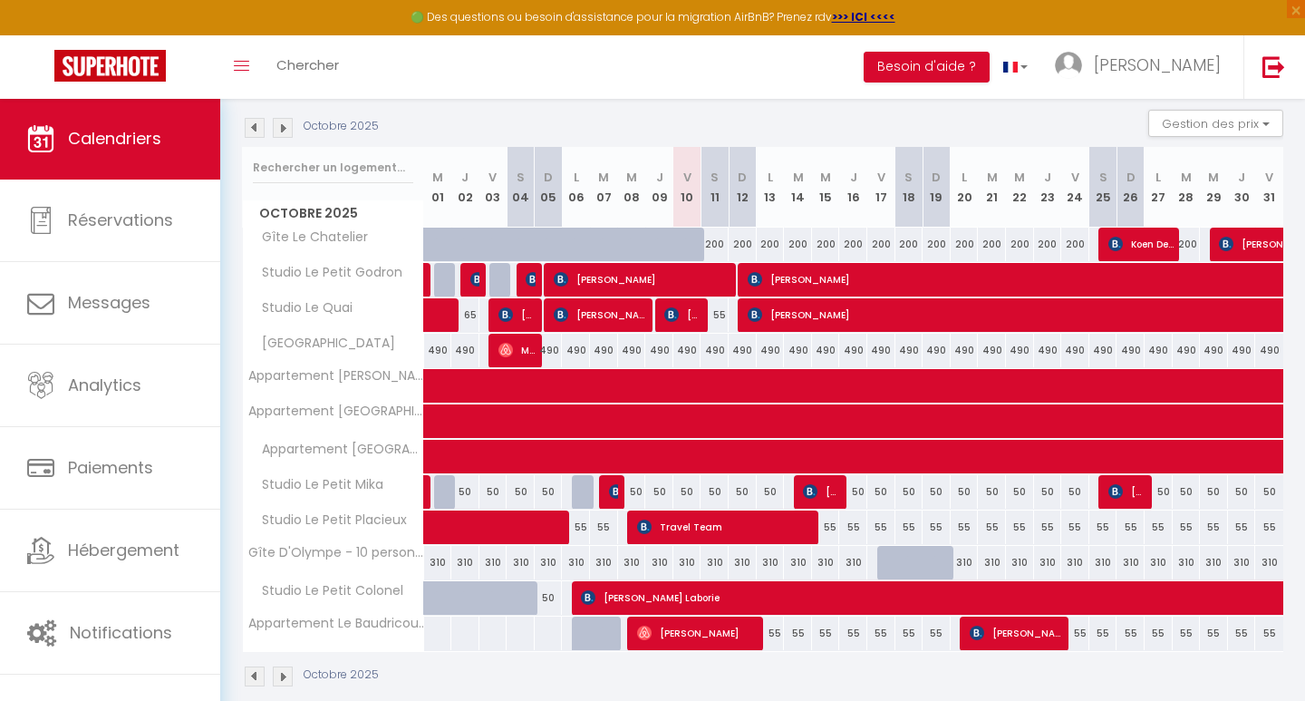
scroll to position [187, 0]
